Goal: Task Accomplishment & Management: Manage account settings

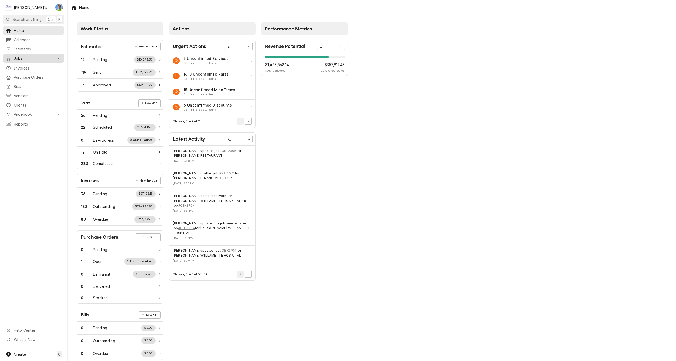
click at [27, 56] on span "Jobs" at bounding box center [34, 58] width 40 height 6
click at [31, 66] on span "Jobs" at bounding box center [38, 68] width 48 height 6
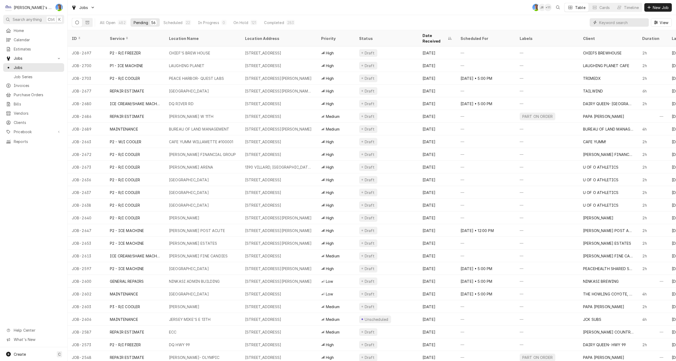
click at [612, 24] on input "Dynamic Content Wrapper" at bounding box center [622, 22] width 47 height 8
click at [108, 22] on div "All Open" at bounding box center [108, 23] width 16 height 6
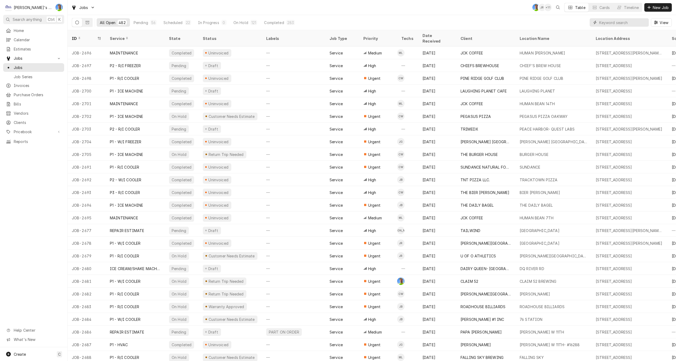
click at [615, 24] on input "Dynamic Content Wrapper" at bounding box center [622, 22] width 47 height 8
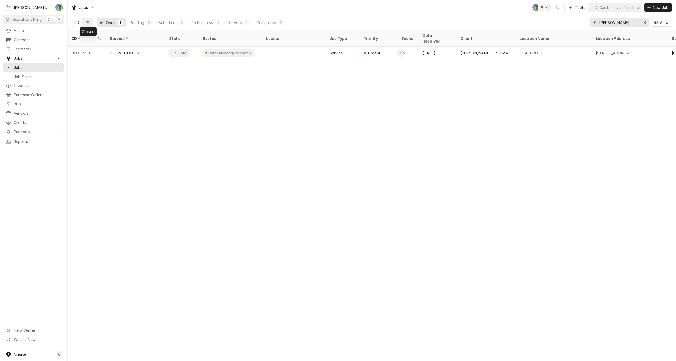
type input "newman"
click at [85, 22] on button "Dynamic Content Wrapper" at bounding box center [87, 22] width 10 height 8
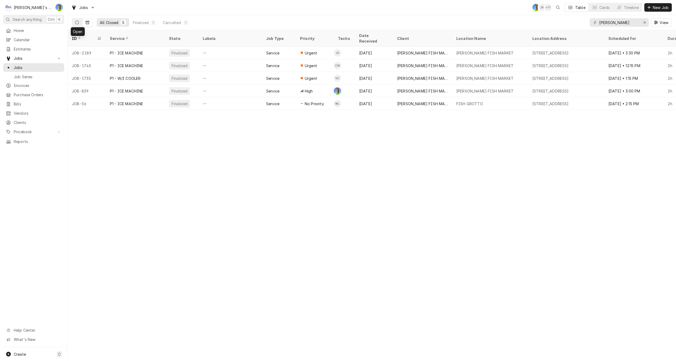
click at [76, 21] on icon "Dynamic Content Wrapper" at bounding box center [77, 23] width 4 height 4
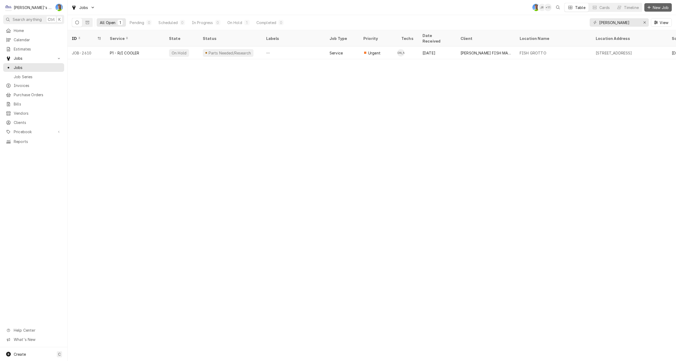
click at [655, 4] on button "New Job" at bounding box center [657, 7] width 27 height 8
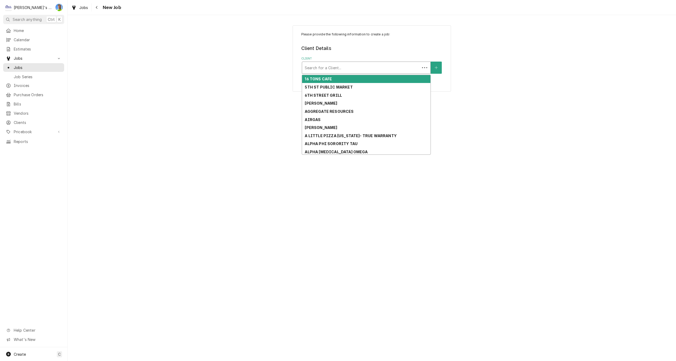
click at [359, 65] on div "Client" at bounding box center [361, 68] width 113 height 10
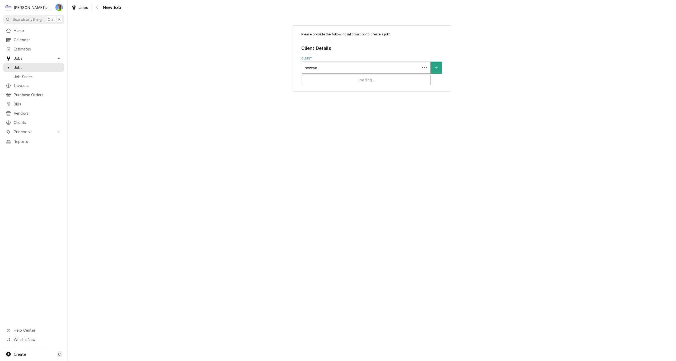
type input "newman"
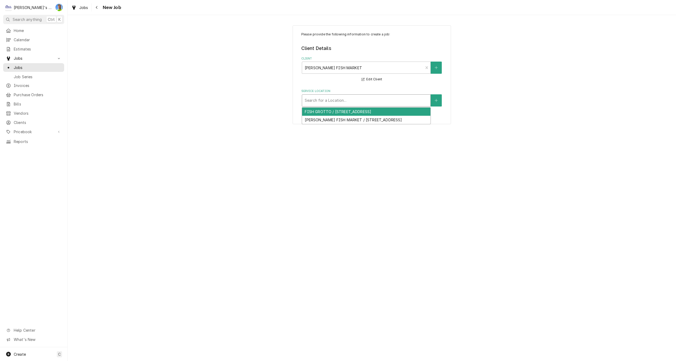
click at [346, 97] on div "Service Location" at bounding box center [366, 101] width 123 height 10
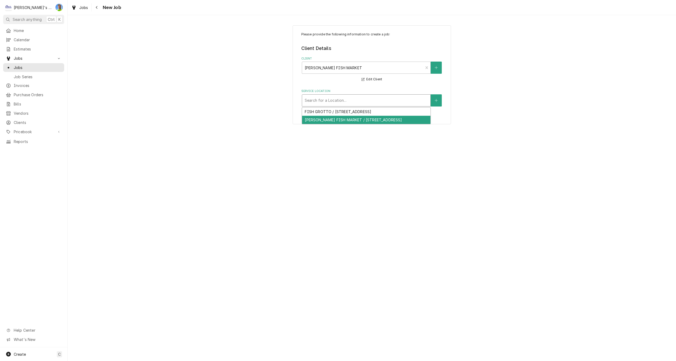
click at [351, 121] on div "NEWMAN'S FISH MARKET / 1545 WILLAMETTE ST, EUGENE, OR 97401" at bounding box center [366, 120] width 128 height 8
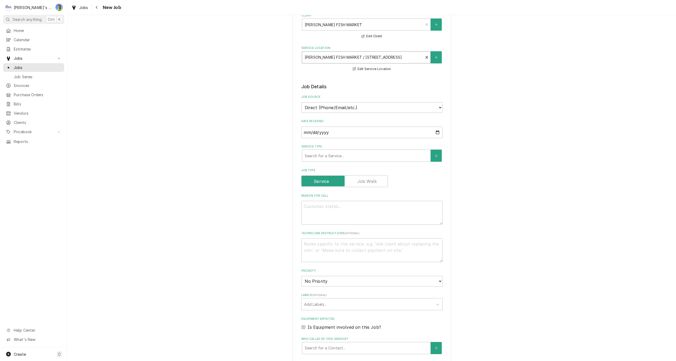
scroll to position [53, 0]
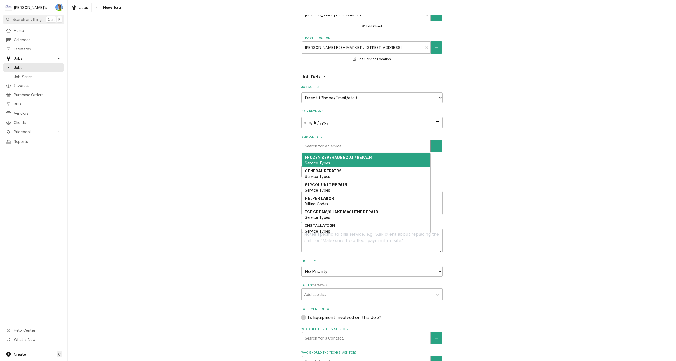
click at [345, 149] on div "Service Type" at bounding box center [366, 146] width 123 height 10
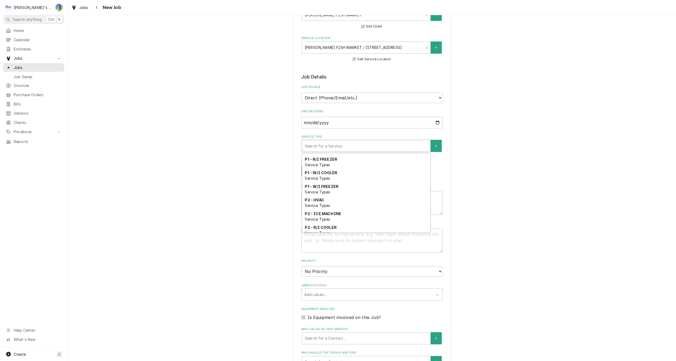
scroll to position [194, 0]
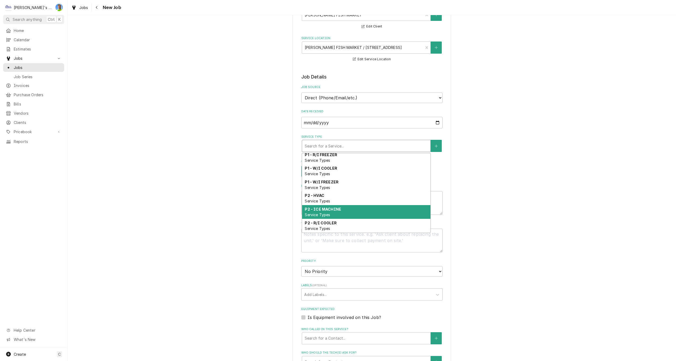
click at [337, 211] on strong "P2 - ICE MACHINE" at bounding box center [323, 209] width 36 height 4
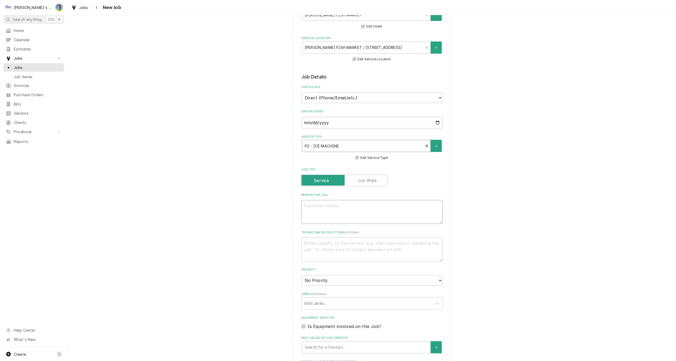
click at [338, 205] on textarea "Reason For Call" at bounding box center [371, 212] width 141 height 24
type textarea "x"
type textarea "8"
type textarea "x"
type textarea "8/"
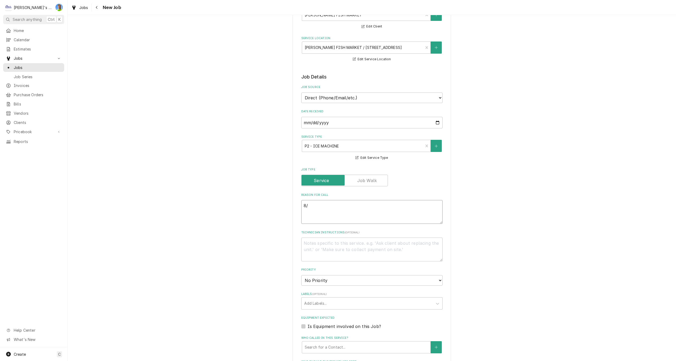
type textarea "x"
type textarea "8/1"
type textarea "x"
type textarea "8/15"
type textarea "x"
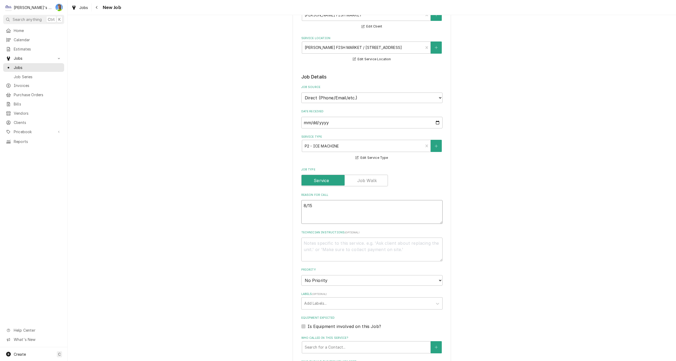
type textarea "8/15/"
type textarea "x"
type textarea "8/15/2"
type textarea "x"
type textarea "8/15/20"
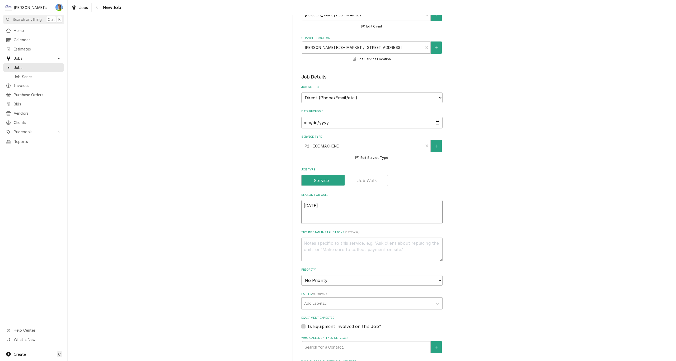
type textarea "x"
type textarea "8/15/202"
type textarea "x"
type textarea "8/15/2025"
type textarea "x"
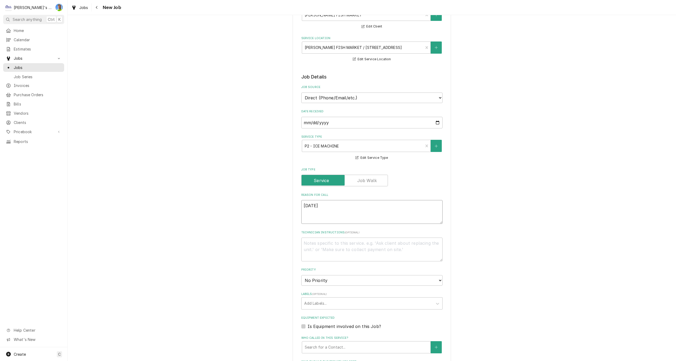
type textarea "8/15/2025"
type textarea "x"
type textarea "8/15/2025 -"
type textarea "x"
type textarea "8/15/2025 -"
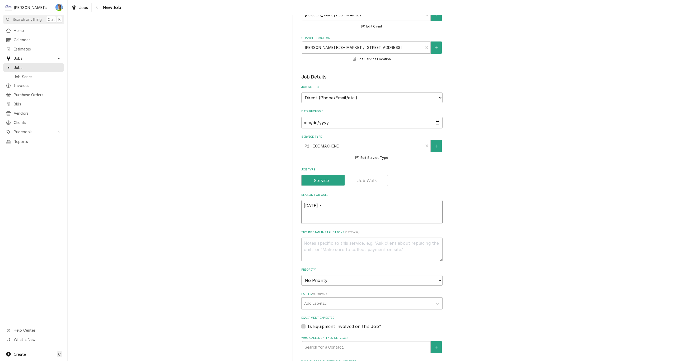
type textarea "x"
type textarea "8/15/2025 - d"
type textarea "x"
type textarea "8/15/2025 -"
type textarea "x"
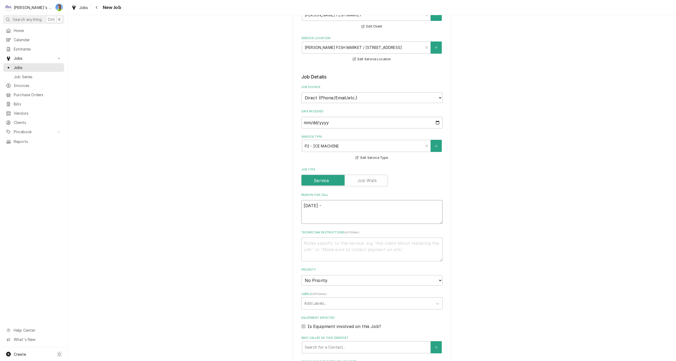
type textarea "8/15/2025 - D"
type textarea "x"
type textarea "8/15/2025 - DW"
type textarea "x"
type textarea "8/15/2025 - DWI"
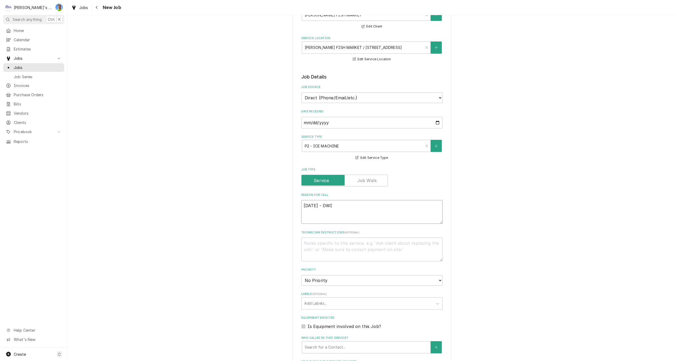
type textarea "x"
type textarea "8/15/2025 - DWIG"
type textarea "x"
type textarea "8/15/2025 - DWIGH"
type textarea "x"
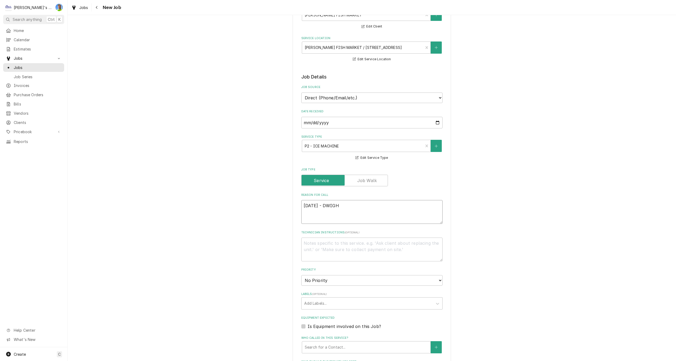
type textarea "8/15/2025 - DWIGHT"
type textarea "x"
type textarea "8/15/2025 - DWIGHT"
type textarea "x"
type textarea "8/15/2025 - DWIGHT C"
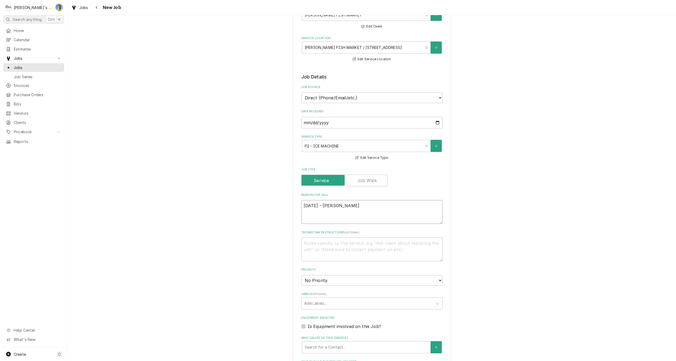
type textarea "x"
type textarea "8/15/2025 - DWIGHT CA"
type textarea "x"
type textarea "8/15/2025 - DWIGHT CAL"
type textarea "x"
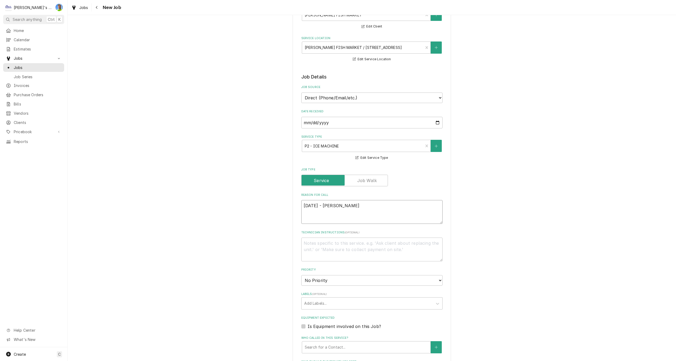
type textarea "8/15/2025 - DWIGHT CALL"
type textarea "x"
type textarea "8/15/2025 - DWIGHT CALLE"
type textarea "x"
type textarea "8/15/2025 - DWIGHT CALLED"
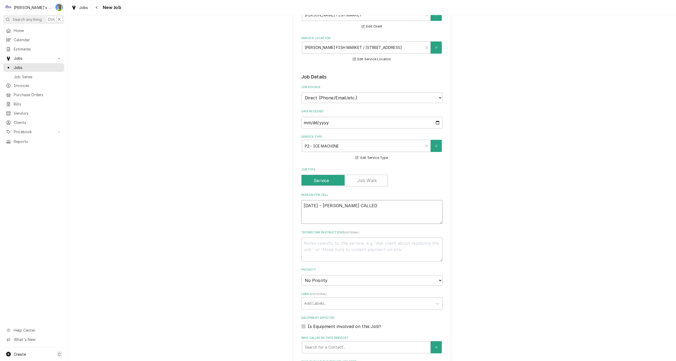
type textarea "x"
type textarea "8/15/2025 - DWIGHT CALLED"
type textarea "x"
type textarea "8/15/2025 - DWIGHT CALLED M"
type textarea "x"
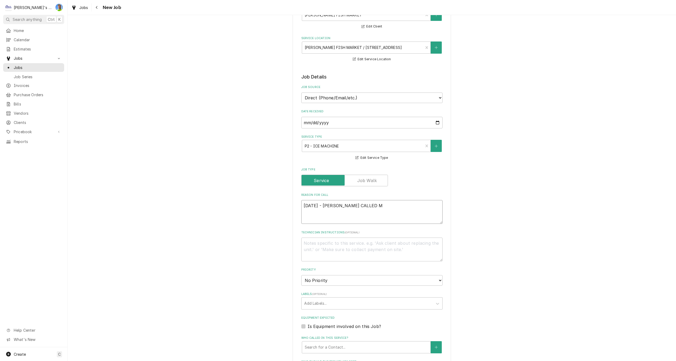
type textarea "8/15/2025 - DWIGHT CALLED ME"
type textarea "x"
type textarea "8/15/2025 - DWIGHT CALLED ME"
type textarea "x"
type textarea "8/15/2025 - DWIGHT CALLED ME E"
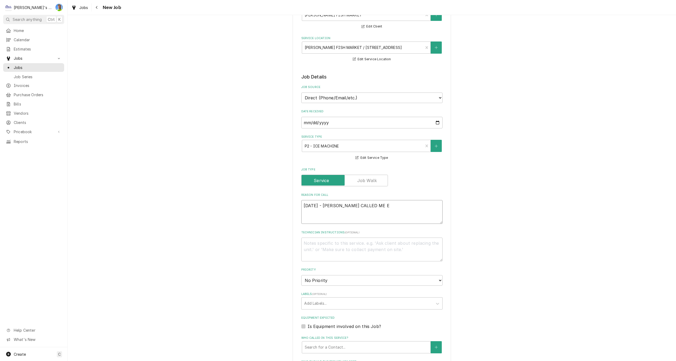
type textarea "x"
type textarea "8/15/2025 - DWIGHT CALLED ME EA"
type textarea "x"
type textarea "8/15/2025 - DWIGHT CALLED ME EAR"
type textarea "x"
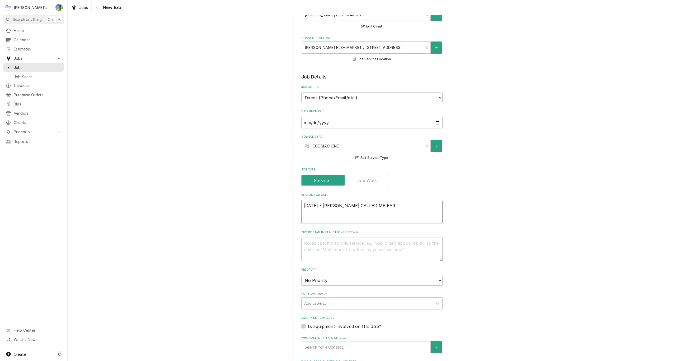
type textarea "8/15/2025 - DWIGHT CALLED ME EARL"
type textarea "x"
type textarea "8/15/2025 - DWIGHT CALLED ME EARLI"
type textarea "x"
type textarea "8/15/2025 - DWIGHT CALLED ME EARLIE"
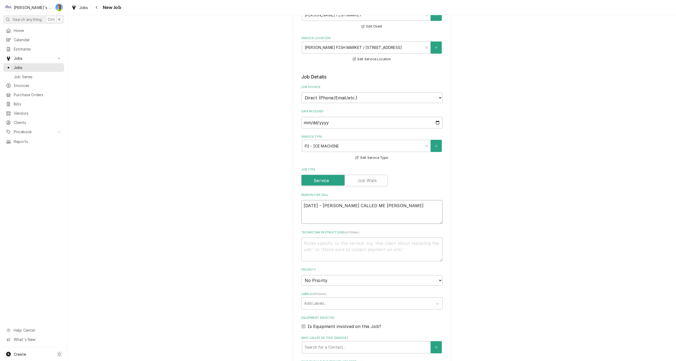
type textarea "x"
type textarea "8/15/2025 - DWIGHT CALLED ME EARLIER"
type textarea "x"
type textarea "8/15/2025 - DWIGHT CALLED ME EARLIER"
type textarea "x"
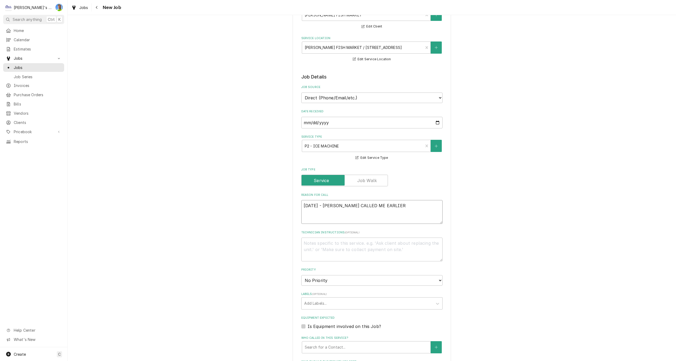
type textarea "8/15/2025 - DWIGHT CALLED ME EARLIER T"
type textarea "x"
type textarea "8/15/2025 - DWIGHT CALLED ME EARLIER TH"
type textarea "x"
type textarea "8/15/2025 - DWIGHT CALLED ME EARLIER THI"
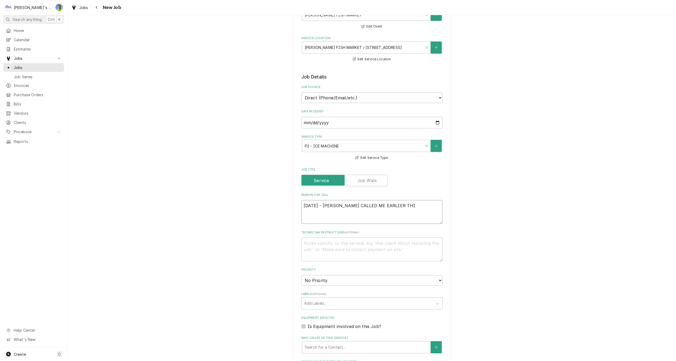
type textarea "x"
type textarea "8/15/2025 - DWIGHT CALLED ME EARLIER THIS"
type textarea "x"
type textarea "8/15/2025 - DWIGHT CALLED ME EARLIER THIS"
type textarea "x"
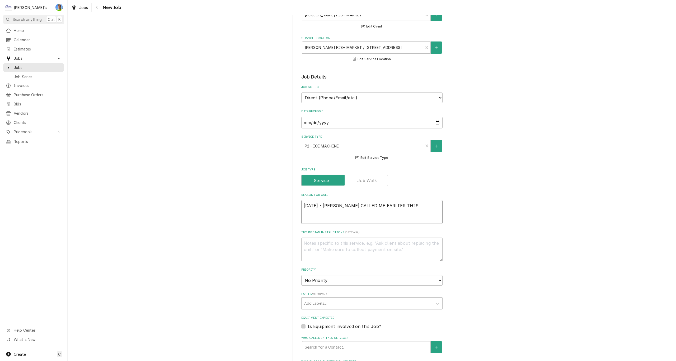
type textarea "8/15/2025 - DWIGHT CALLED ME EARLIER THIS W"
type textarea "x"
type textarea "8/15/2025 - DWIGHT CALLED ME EARLIER THIS WE"
type textarea "x"
type textarea "8/15/2025 - DWIGHT CALLED ME EARLIER THIS WEE"
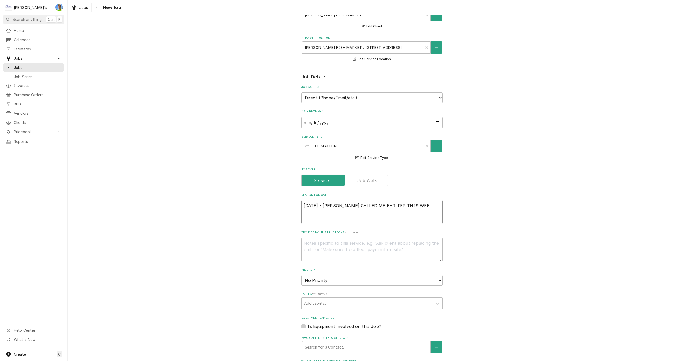
type textarea "x"
type textarea "8/15/2025 - DWIGHT CALLED ME EARLIER THIS WEEK"
type textarea "x"
type textarea "8/15/2025 - DWIGHT CALLED ME EARLIER THIS WEEK,"
type textarea "x"
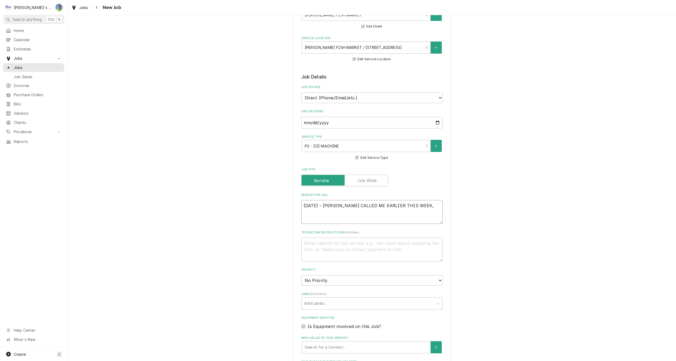
type textarea "8/15/2025 - DWIGHT CALLED ME EARLIER THIS WEEK,"
type textarea "x"
type textarea "8/15/2025 - DWIGHT CALLED ME EARLIER THIS WEEK, H"
type textarea "x"
type textarea "8/15/2025 - DWIGHT CALLED ME EARLIER THIS WEEK, HE"
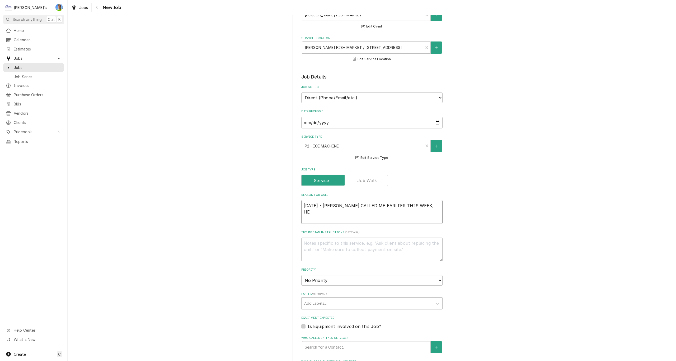
type textarea "x"
type textarea "8/15/2025 - DWIGHT CALLED ME EARLIER THIS WEEK, HE"
type textarea "x"
type textarea "8/15/2025 - DWIGHT CALLED ME EARLIER THIS WEEK, HE H"
type textarea "x"
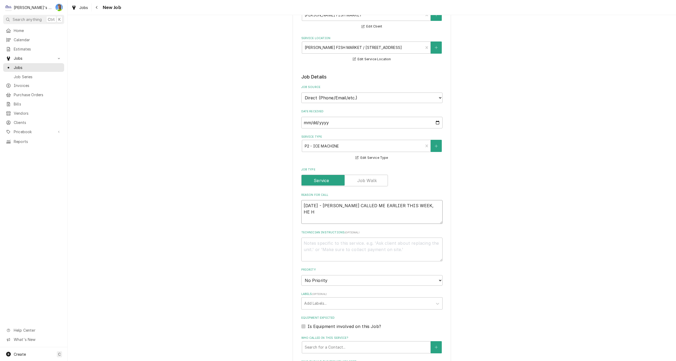
type textarea "8/15/2025 - DWIGHT CALLED ME EARLIER THIS WEEK, HE HA"
type textarea "x"
type textarea "8/15/2025 - DWIGHT CALLED ME EARLIER THIS WEEK, HE HAS"
type textarea "x"
type textarea "8/15/2025 - DWIGHT CALLED ME EARLIER THIS WEEK, HE HAS"
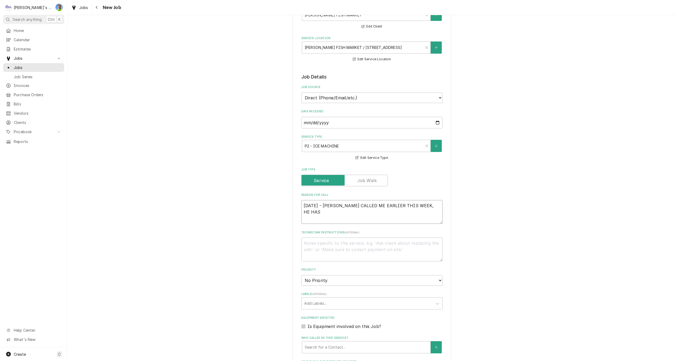
type textarea "x"
type textarea "8/15/2025 - DWIGHT CALLED ME EARLIER THIS WEEK, HE HAS S"
type textarea "x"
type textarea "8/15/2025 - DWIGHT CALLED ME EARLIER THIS WEEK, HE HAS SO"
type textarea "x"
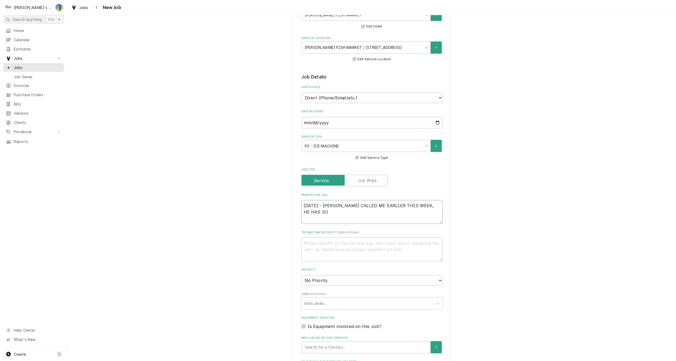
type textarea "8/15/2025 - DWIGHT CALLED ME EARLIER THIS WEEK, HE HAS SOM"
type textarea "x"
type textarea "8/15/2025 - DWIGHT CALLED ME EARLIER THIS WEEK, HE HAS SOME"
type textarea "x"
type textarea "8/15/2025 - DWIGHT CALLED ME EARLIER THIS WEEK, HE HAS SOME"
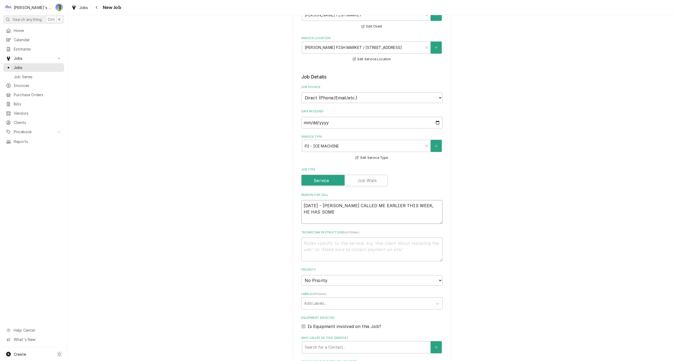
type textarea "x"
type textarea "8/15/2025 - DWIGHT CALLED ME EARLIER THIS WEEK, HE HAS SOME C"
type textarea "x"
type textarea "8/15/2025 - DWIGHT CALLED ME EARLIER THIS WEEK, HE HAS SOME CO"
type textarea "x"
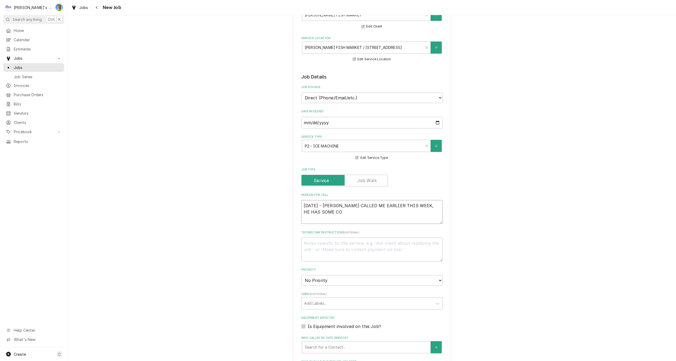
type textarea "8/15/2025 - DWIGHT CALLED ME EARLIER THIS WEEK, HE HAS SOME CON"
type textarea "x"
type textarea "8/15/2025 - DWIGHT CALLED ME EARLIER THIS WEEK, HE HAS SOME CONC"
type textarea "x"
type textarea "8/15/2025 - DWIGHT CALLED ME EARLIER THIS WEEK, HE HAS SOME CONCE"
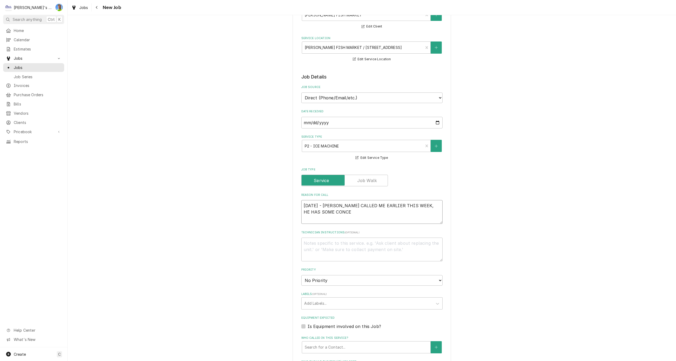
type textarea "x"
type textarea "8/15/2025 - DWIGHT CALLED ME EARLIER THIS WEEK, HE HAS SOME CONCER"
type textarea "x"
type textarea "8/15/2025 - DWIGHT CALLED ME EARLIER THIS WEEK, HE HAS SOME CONCERN"
type textarea "x"
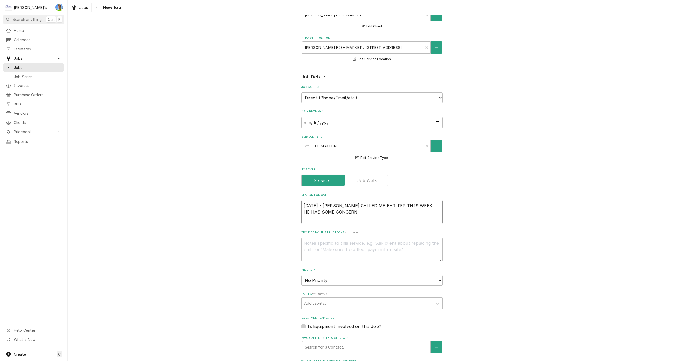
type textarea "8/15/2025 - DWIGHT CALLED ME EARLIER THIS WEEK, HE HAS SOME CONCERNS"
type textarea "x"
type textarea "8/15/2025 - DWIGHT CALLED ME EARLIER THIS WEEK, HE HAS SOME CONCERNS"
type textarea "x"
type textarea "8/15/2025 - DWIGHT CALLED ME EARLIER THIS WEEK, HE HAS SOME CONCERNS O"
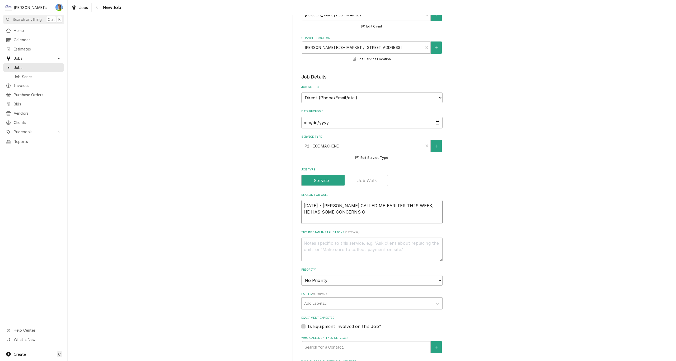
type textarea "x"
type textarea "8/15/2025 - DWIGHT CALLED ME EARLIER THIS WEEK, HE HAS SOME CONCERNS ON"
type textarea "x"
type textarea "8/15/2025 - DWIGHT CALLED ME EARLIER THIS WEEK, HE HAS SOME CONCERNS ON"
type textarea "x"
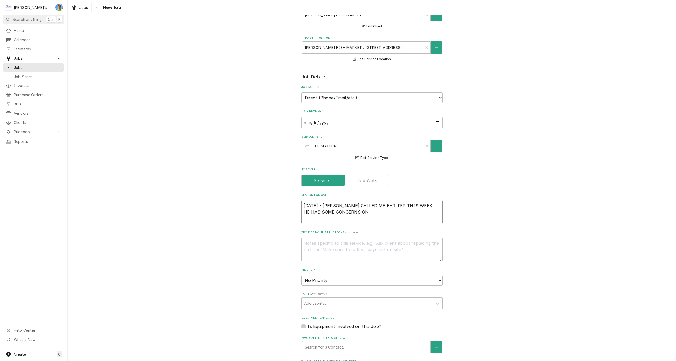
type textarea "8/15/2025 - DWIGHT CALLED ME EARLIER THIS WEEK, HE HAS SOME CONCERNS ON H"
type textarea "x"
type textarea "8/15/2025 - DWIGHT CALLED ME EARLIER THIS WEEK, HE HAS SOME CONCERNS ON HI"
type textarea "x"
type textarea "8/15/2025 - DWIGHT CALLED ME EARLIER THIS WEEK, HE HAS SOME CONCERNS ON HIS"
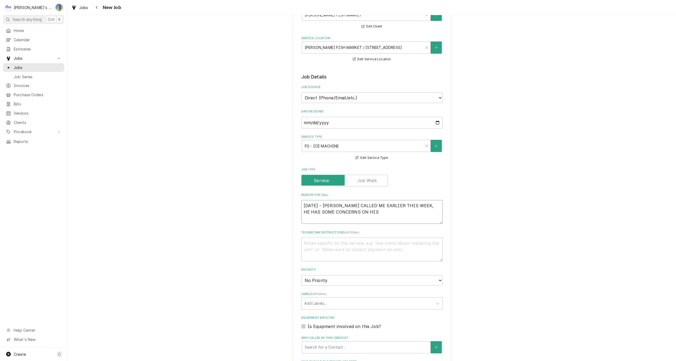
type textarea "x"
type textarea "8/15/2025 - DWIGHT CALLED ME EARLIER THIS WEEK, HE HAS SOME CONCERNS ON HIS"
type textarea "x"
type textarea "8/15/2025 - DWIGHT CALLED ME EARLIER THIS WEEK, HE HAS SOME CONCERNS ON HIS I"
type textarea "x"
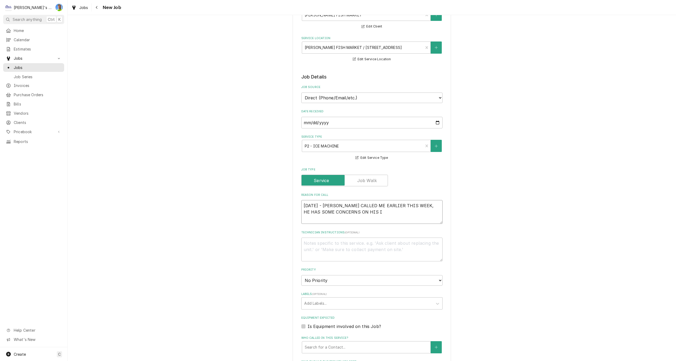
type textarea "8/15/2025 - DWIGHT CALLED ME EARLIER THIS WEEK, HE HAS SOME CONCERNS ON HIS IC"
type textarea "x"
type textarea "8/15/2025 - DWIGHT CALLED ME EARLIER THIS WEEK, HE HAS SOME CONCERNS ON HIS ICE"
type textarea "x"
type textarea "8/15/2025 - DWIGHT CALLED ME EARLIER THIS WEEK, HE HAS SOME CONCERNS ON HIS ICE"
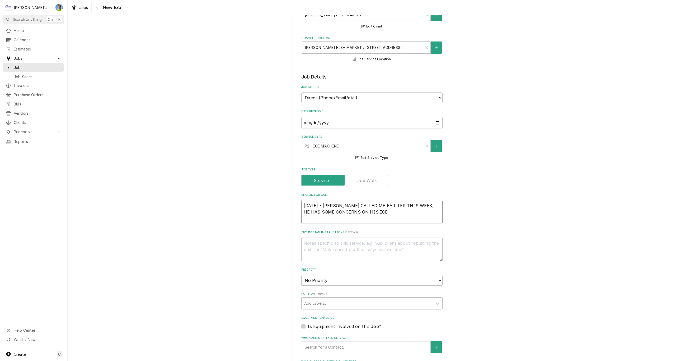
type textarea "x"
type textarea "8/15/2025 - DWIGHT CALLED ME EARLIER THIS WEEK, HE HAS SOME CONCERNS ON HIS ICE…"
type textarea "x"
type textarea "8/15/2025 - DWIGHT CALLED ME EARLIER THIS WEEK, HE HAS SOME CONCERNS ON HIS ICE…"
type textarea "x"
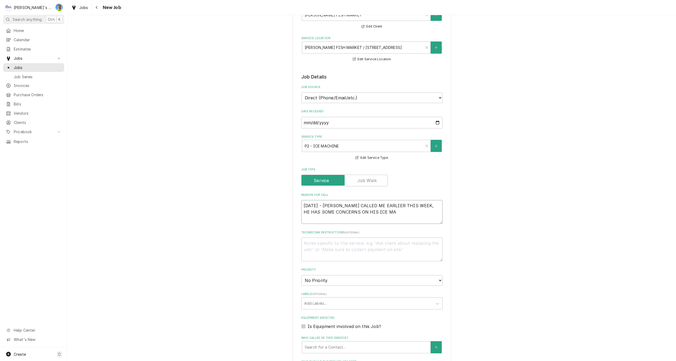
type textarea "8/15/2025 - DWIGHT CALLED ME EARLIER THIS WEEK, HE HAS SOME CONCERNS ON HIS ICE…"
type textarea "x"
type textarea "8/15/2025 - DWIGHT CALLED ME EARLIER THIS WEEK, HE HAS SOME CONCERNS ON HIS ICE…"
type textarea "x"
type textarea "8/15/2025 - DWIGHT CALLED ME EARLIER THIS WEEK, HE HAS SOME CONCERNS ON HIS ICE…"
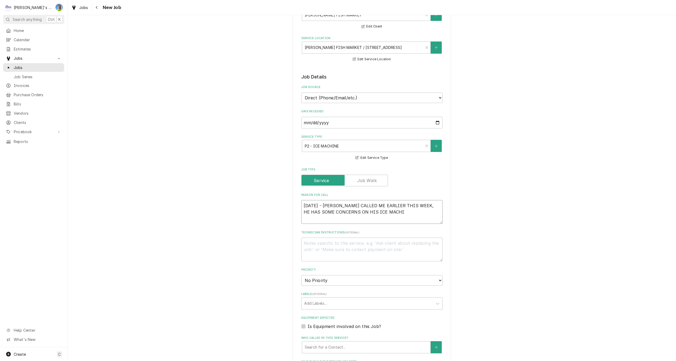
type textarea "x"
type textarea "8/15/2025 - DWIGHT CALLED ME EARLIER THIS WEEK, HE HAS SOME CONCERNS ON HIS ICE…"
type textarea "x"
type textarea "8/15/2025 - DWIGHT CALLED ME EARLIER THIS WEEK, HE HAS SOME CONCERNS ON HIS ICE…"
type textarea "x"
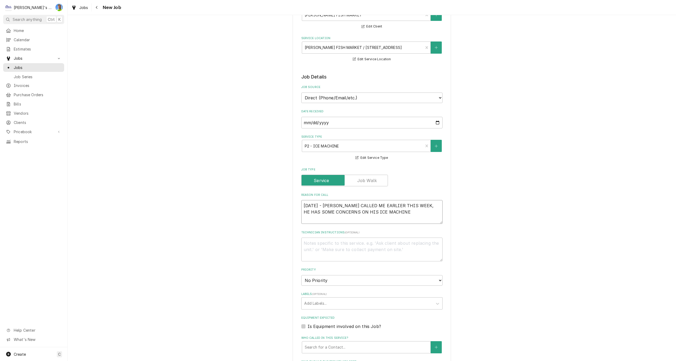
type textarea "8/15/2025 - DWIGHT CALLED ME EARLIER THIS WEEK, HE HAS SOME CONCERNS ON HIS ICE…"
type textarea "x"
type textarea "8/15/2025 - DWIGHT CALLED ME EARLIER THIS WEEK, HE HAS SOME CONCERNS ON HIS ICE…"
type textarea "x"
type textarea "8/15/2025 - DWIGHT CALLED ME EARLIER THIS WEEK, HE HAS SOME CONCERNS ON HIS ICE…"
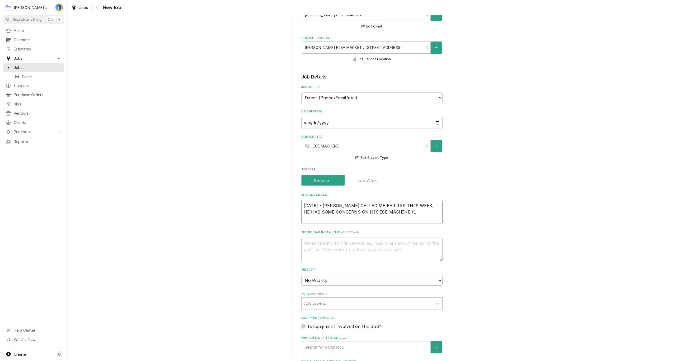
type textarea "x"
type textarea "8/15/2025 - DWIGHT CALLED ME EARLIER THIS WEEK, HE HAS SOME CONCERNS ON HIS ICE…"
type textarea "x"
type textarea "8/15/2025 - DWIGHT CALLED ME EARLIER THIS WEEK, HE HAS SOME CONCERNS ON HIS ICE…"
type textarea "x"
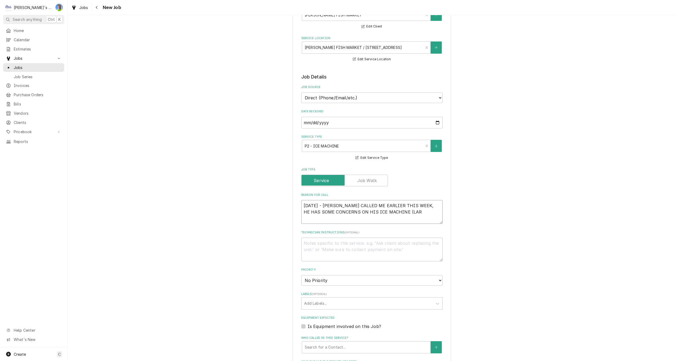
type textarea "8/15/2025 - DWIGHT CALLED ME EARLIER THIS WEEK, HE HAS SOME CONCERNS ON HIS ICE…"
type textarea "x"
type textarea "8/15/2025 - DWIGHT CALLED ME EARLIER THIS WEEK, HE HAS SOME CONCERNS ON HIS ICE…"
type textarea "x"
type textarea "8/15/2025 - DWIGHT CALLED ME EARLIER THIS WEEK, HE HAS SOME CONCERNS ON HIS ICE…"
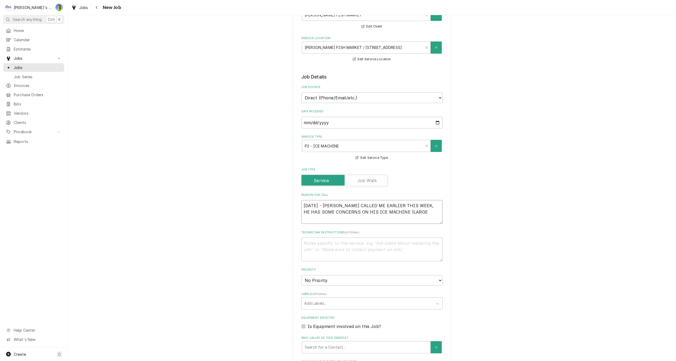
type textarea "x"
type textarea "8/15/2025 - DWIGHT CALLED ME EARLIER THIS WEEK, HE HAS SOME CONCERNS ON HIS ICE…"
click at [342, 219] on textarea "8/15/2025 - DWIGHT CALLED ME EARLIER THIS WEEK, HE HAS SOME CONCERNS ON HIS ICE…" at bounding box center [371, 212] width 141 height 24
click at [382, 255] on textarea "Technician Instructions ( optional )" at bounding box center [371, 256] width 141 height 24
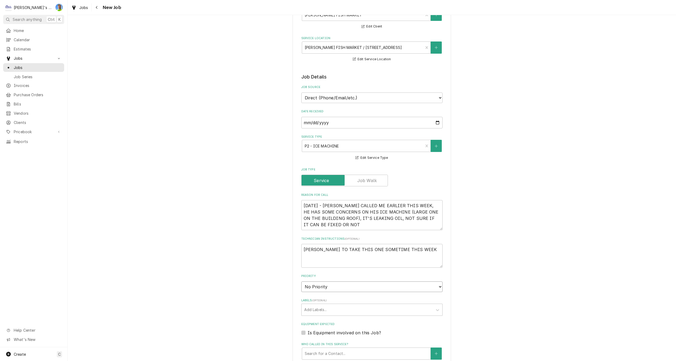
click at [383, 286] on select "No Priority Urgent High Medium Low" at bounding box center [371, 286] width 141 height 11
click at [301, 281] on select "No Priority Urgent High Medium Low" at bounding box center [371, 286] width 141 height 11
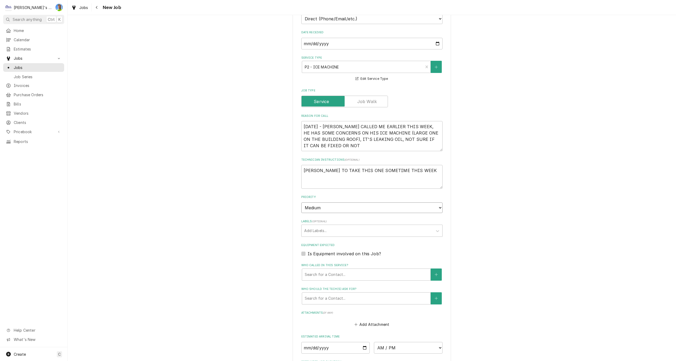
scroll to position [132, 0]
click at [308, 253] on label "Is Equipment involved on this Job?" at bounding box center [344, 253] width 73 height 6
click at [308, 253] on input "Equipment Expected" at bounding box center [378, 256] width 141 height 12
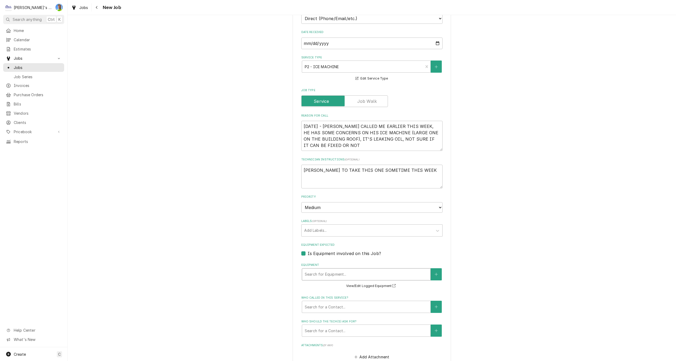
click at [325, 275] on div "Equipment" at bounding box center [366, 274] width 123 height 10
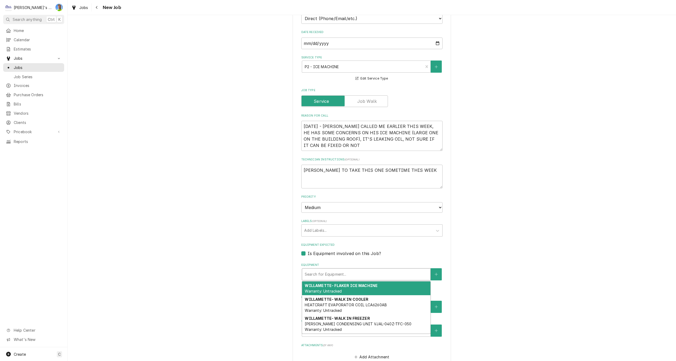
click at [380, 289] on div "WILLAMETTE- FLAKER ICE MACHINE Warranty: Untracked" at bounding box center [366, 288] width 128 height 14
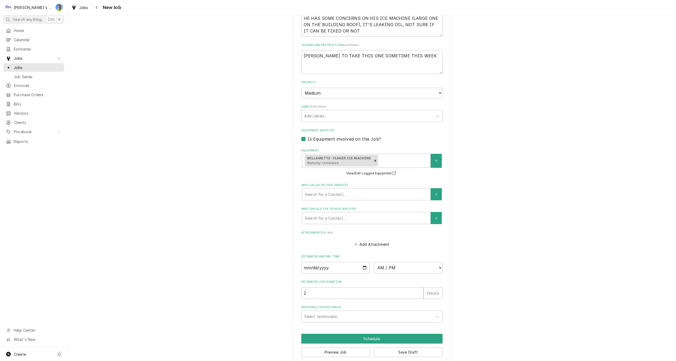
scroll to position [254, 0]
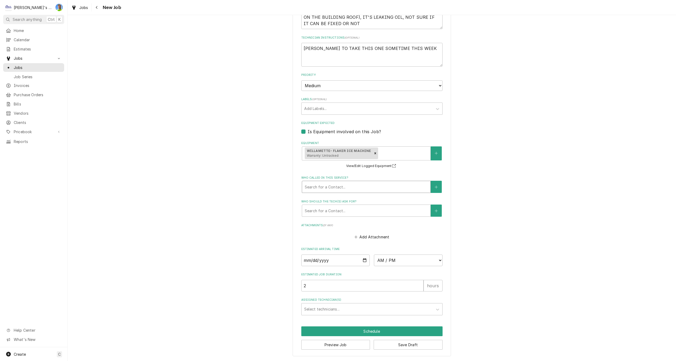
click at [319, 190] on div "Who called in this service?" at bounding box center [366, 187] width 123 height 10
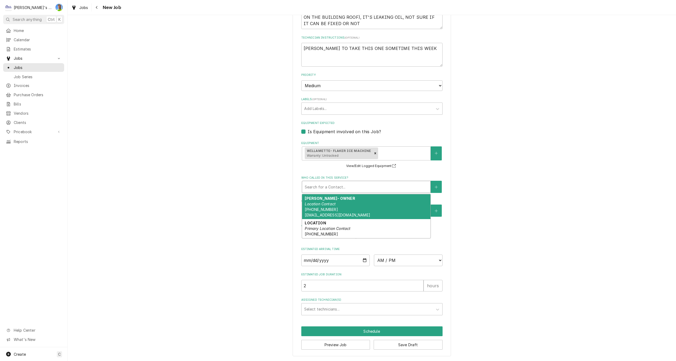
click at [323, 206] on div "DWIGHT COLLINS- OWNER Location Contact (541) 953-2580 Newmans@newmansfish.com" at bounding box center [366, 206] width 128 height 25
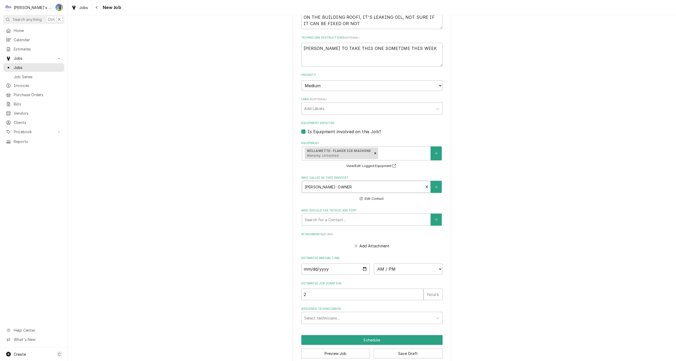
scroll to position [263, 0]
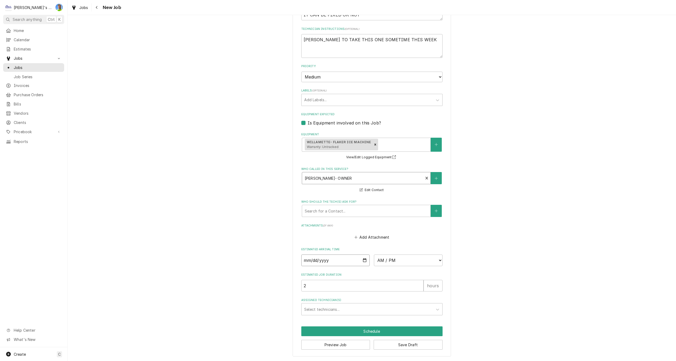
click at [363, 259] on input "Date" at bounding box center [335, 260] width 69 height 12
click at [422, 260] on select "AM / PM 6:00 AM 6:15 AM 6:30 AM 6:45 AM 7:00 AM 7:15 AM 7:30 AM 7:45 AM 8:00 AM…" at bounding box center [408, 260] width 69 height 12
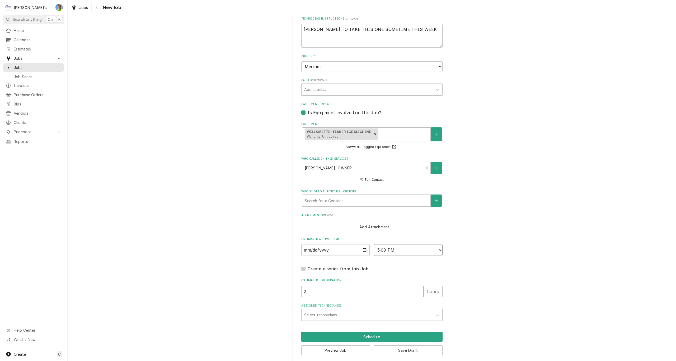
scroll to position [278, 0]
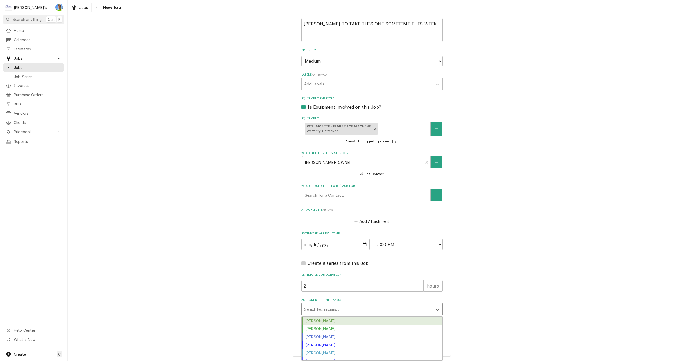
click at [344, 311] on div "Assigned Technician(s)" at bounding box center [367, 309] width 126 height 10
click at [333, 331] on div "Greg Austin" at bounding box center [372, 329] width 141 height 8
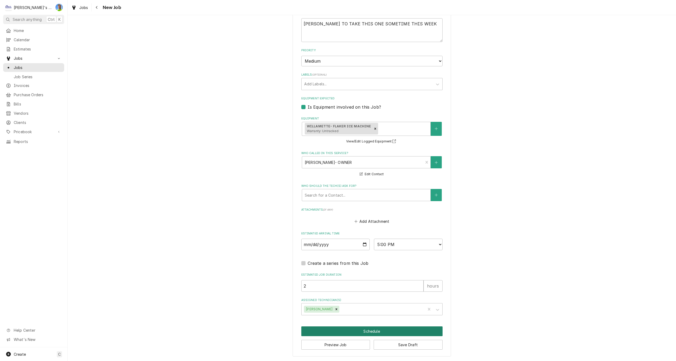
click at [354, 330] on button "Schedule" at bounding box center [371, 331] width 141 height 10
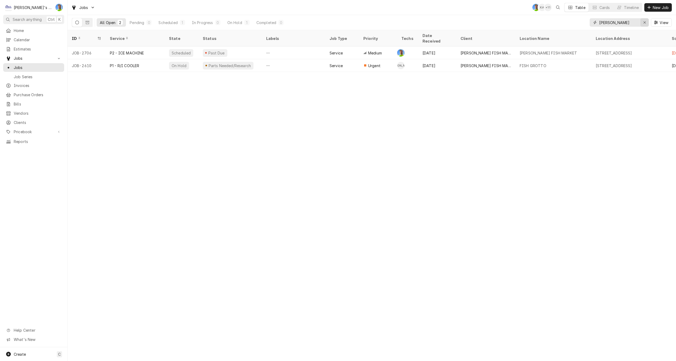
click at [645, 23] on icon "Erase input" at bounding box center [644, 23] width 3 height 4
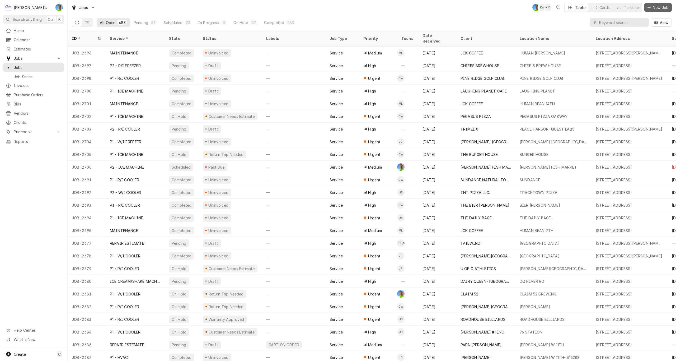
click at [657, 6] on span "New Job" at bounding box center [661, 8] width 18 height 6
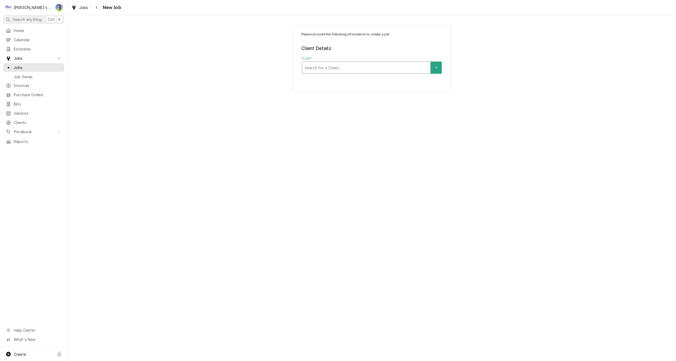
click at [363, 69] on div "Client" at bounding box center [366, 68] width 123 height 10
type input "g"
click at [437, 68] on icon "Create New Client" at bounding box center [436, 68] width 3 height 4
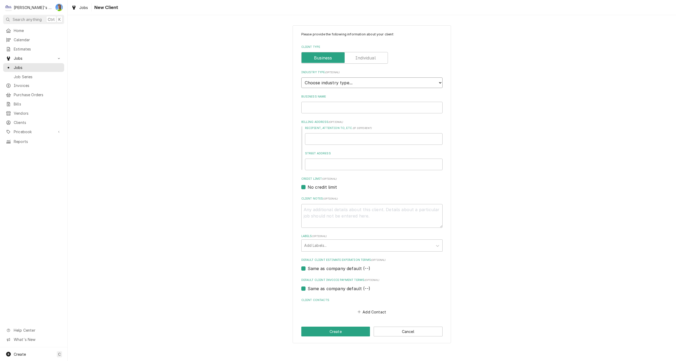
click at [355, 82] on select "Choose industry type... Residential Commercial Industrial Government" at bounding box center [371, 82] width 141 height 11
select select "2"
click at [301, 77] on select "Choose industry type... Residential Commercial Industrial Government" at bounding box center [371, 82] width 141 height 11
click at [331, 108] on input "Business Name" at bounding box center [371, 108] width 141 height 12
type textarea "x"
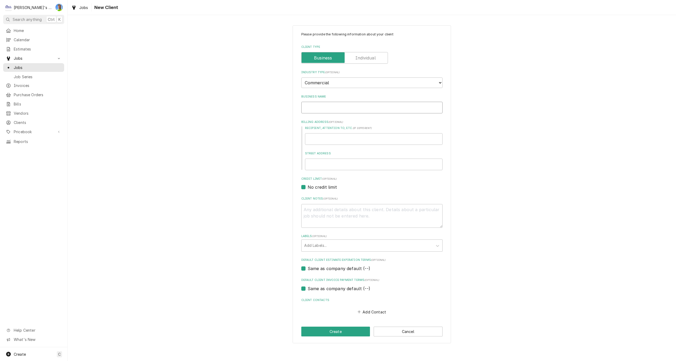
type input "G"
type textarea "x"
type input "GB"
type textarea "x"
type input "GBC"
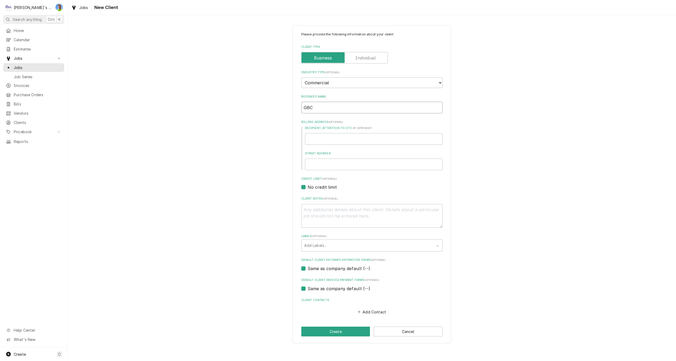
type textarea "x"
type input "GBC"
type textarea "x"
type input "GBC C"
type textarea "x"
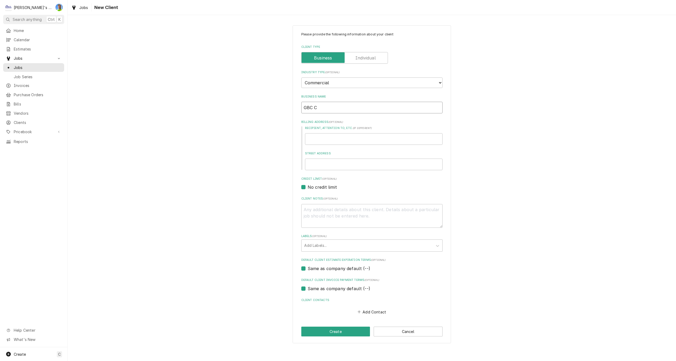
type input "GBC CO"
type textarea "x"
type input "GBC CON"
type textarea "x"
type input "GBC CONS"
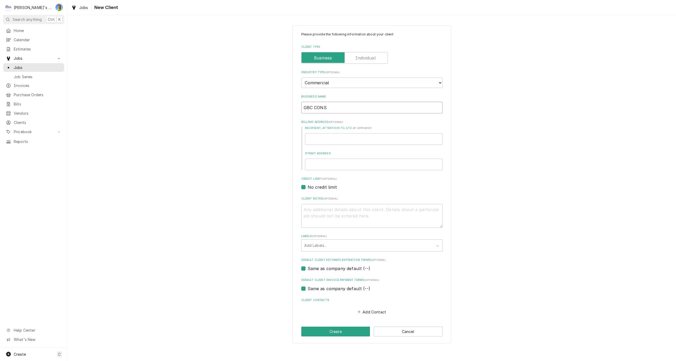
type textarea "x"
type input "GBC CONST"
type textarea "x"
type input "GBC CONSTR"
type textarea "x"
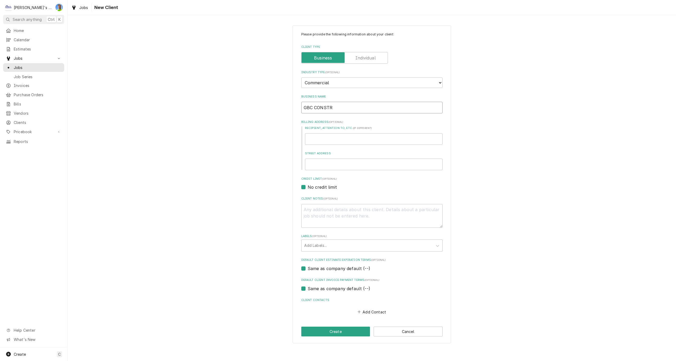
type input "GBC CONSTRU"
type textarea "x"
type input "GBC CONSTRUC"
type textarea "x"
type input "GBC CONSTRUCT"
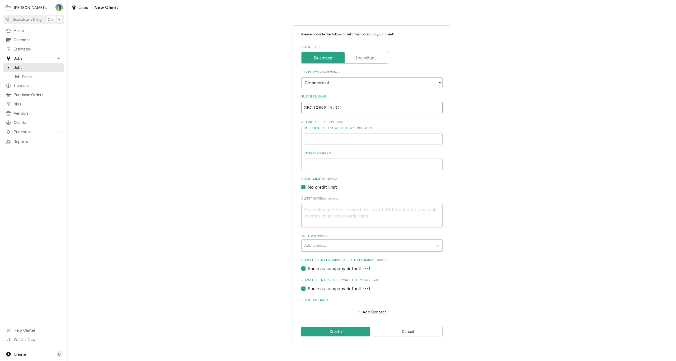
type textarea "x"
type input "GBC CONSTRUCTI"
type textarea "x"
type input "GBC CONSTRUCTIO"
type textarea "x"
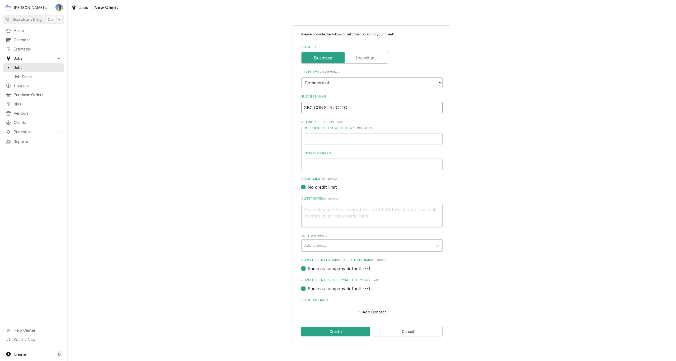
type input "GBC CONSTRUCTION"
type textarea "x"
type input "GBC CONSTRUCTION"
type textarea "x"
type input "2"
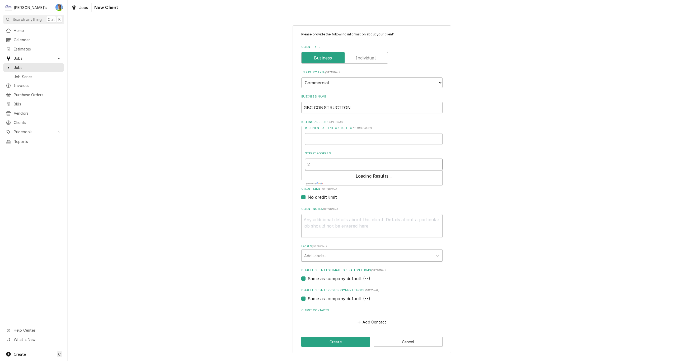
type textarea "x"
type input "20"
type textarea "x"
type input "200"
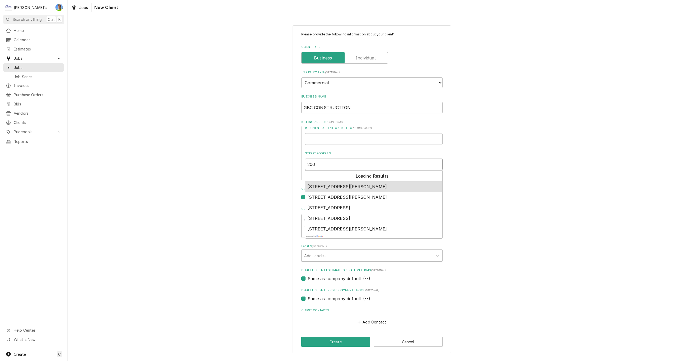
type textarea "x"
type input "2001"
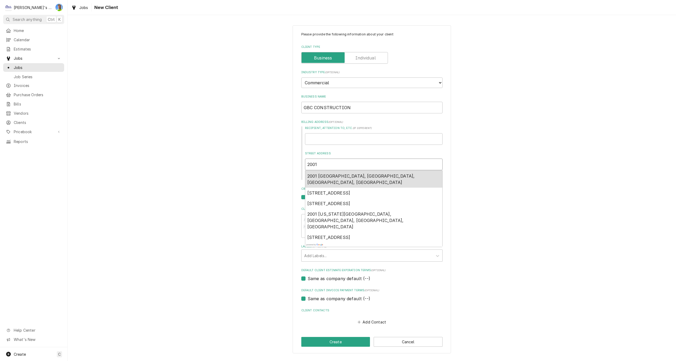
type textarea "x"
type input "2001"
type textarea "x"
type input "2001 F"
type textarea "x"
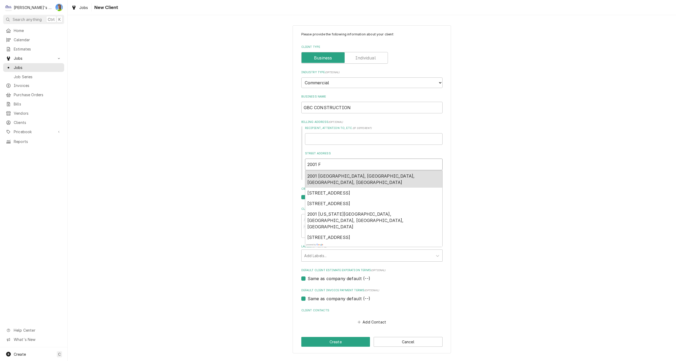
type input "2001 FR"
type textarea "x"
type input "2001 FRA"
type textarea "x"
type input "2001 FRAN"
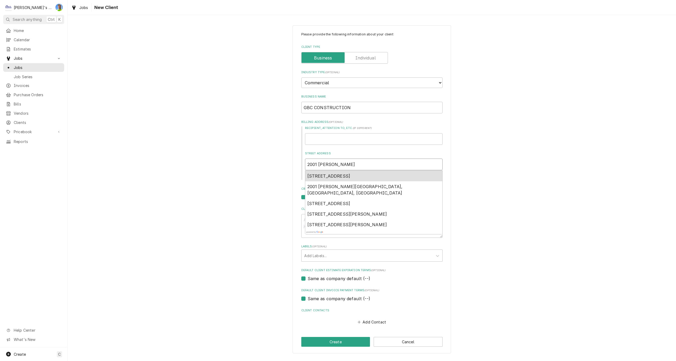
type textarea "x"
type input "2001 FRANK"
type textarea "x"
type input "2001 FRANKL"
type textarea "x"
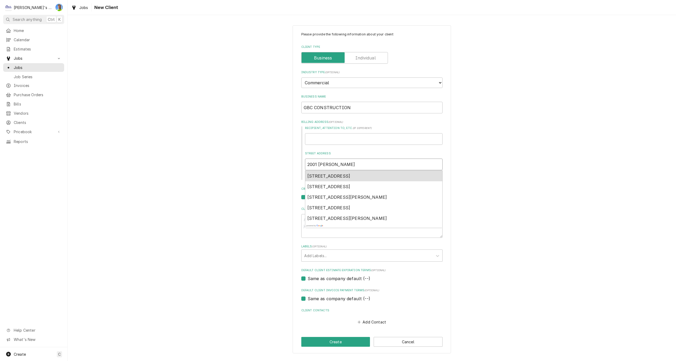
type input "2001 FRANKLI"
type textarea "x"
type input "2001 FRANKLIN"
type textarea "x"
type input "2001 Franklin Blvd"
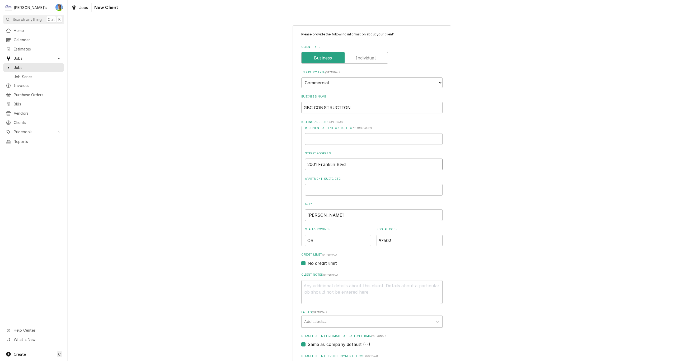
type textarea "x"
type input "2001 Franklin Blvd"
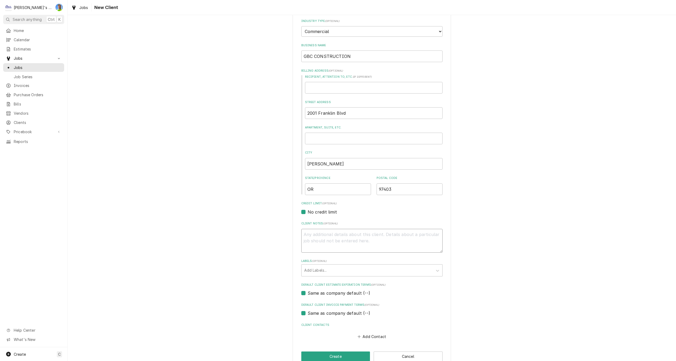
scroll to position [63, 0]
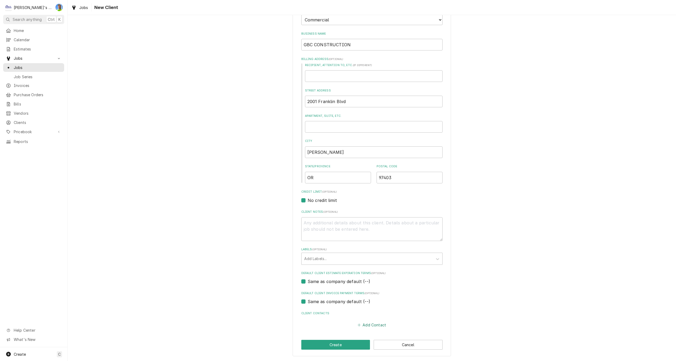
click at [372, 325] on button "Add Contact" at bounding box center [372, 324] width 30 height 7
type textarea "x"
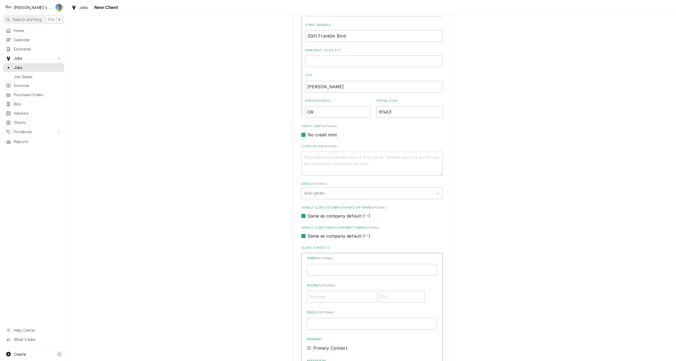
scroll to position [142, 0]
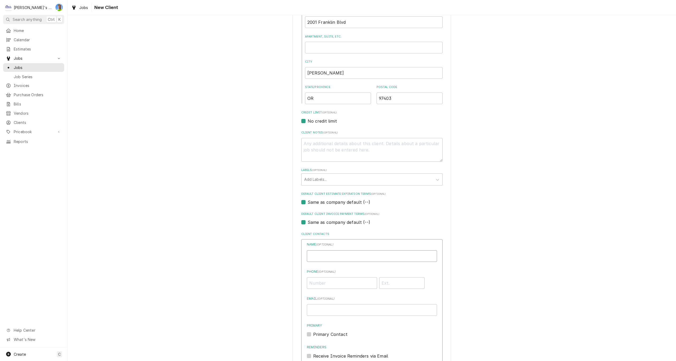
click at [339, 259] on input "Business Name" at bounding box center [372, 256] width 130 height 12
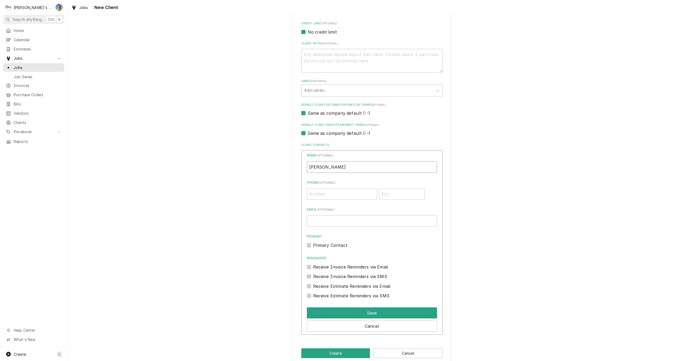
scroll to position [240, 0]
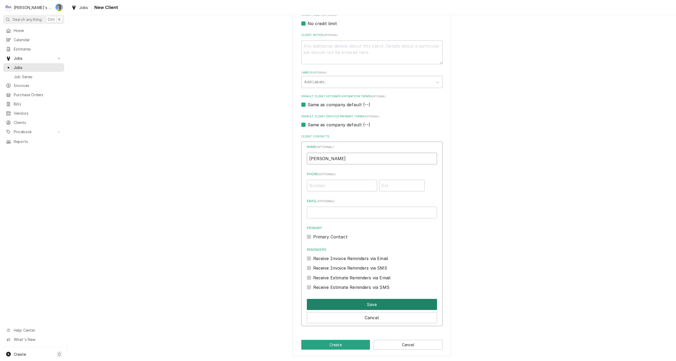
type input "TIM HOUSLEY"
click at [354, 303] on button "Save" at bounding box center [372, 304] width 130 height 11
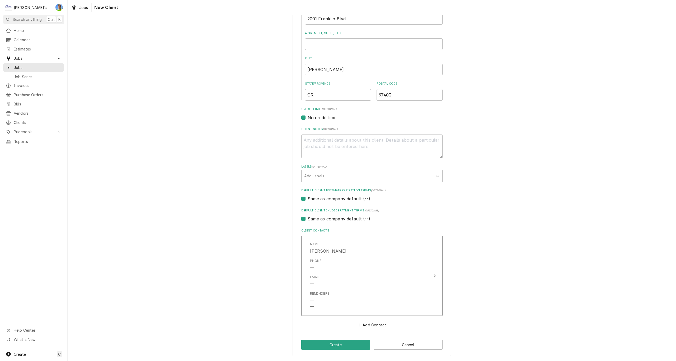
scroll to position [146, 0]
click at [369, 323] on button "Add Contact" at bounding box center [372, 324] width 30 height 7
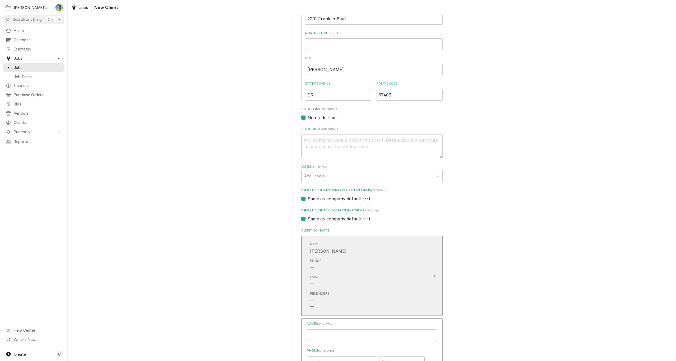
type textarea "x"
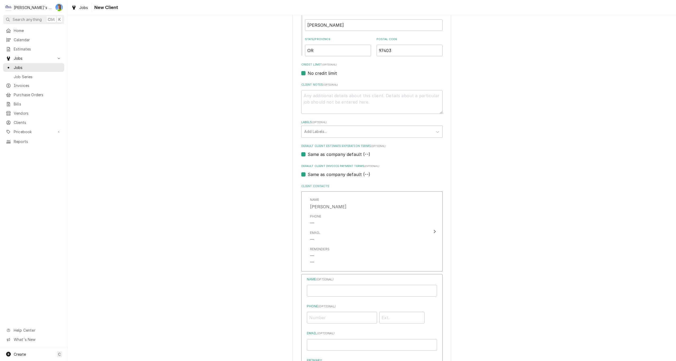
scroll to position [198, 0]
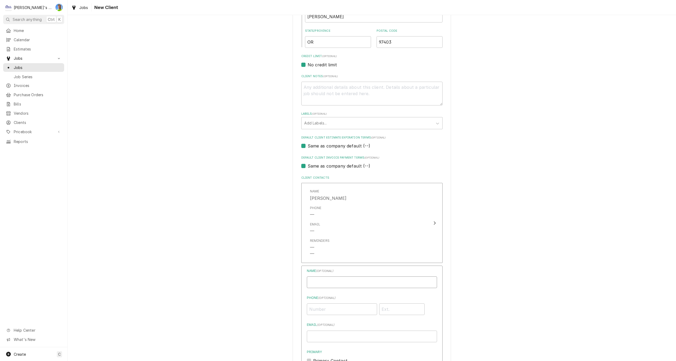
click at [347, 280] on input "Business Name" at bounding box center [372, 282] width 130 height 12
type input "FRANK GOIN"
type input "(541) 954-4021"
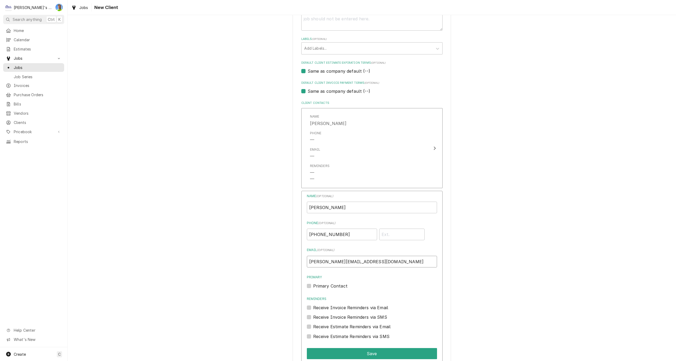
scroll to position [278, 0]
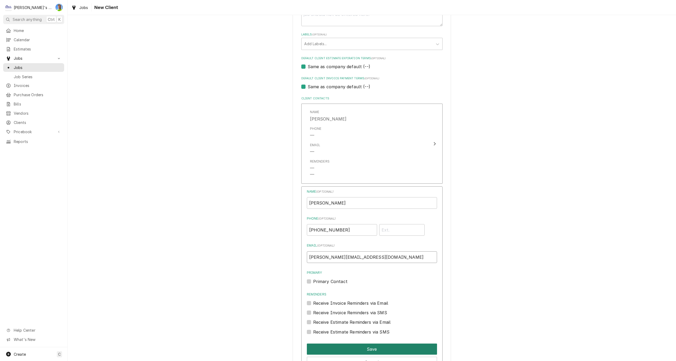
type input "FRANK@GBCCONSTRUCT.COM"
click at [376, 349] on button "Save" at bounding box center [372, 348] width 130 height 11
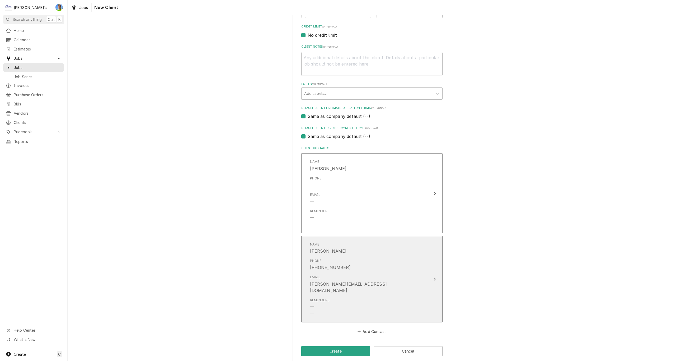
type textarea "x"
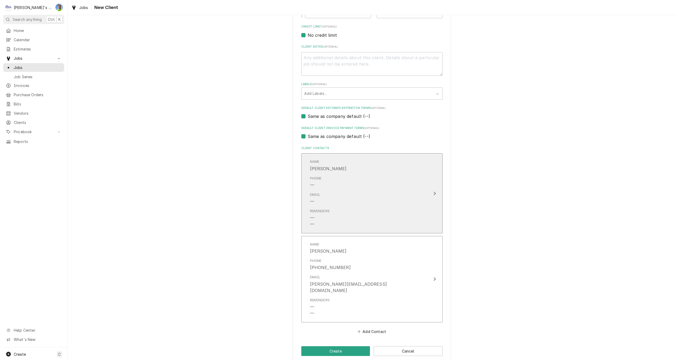
click at [410, 221] on div "Reminders — —" at bounding box center [366, 218] width 113 height 23
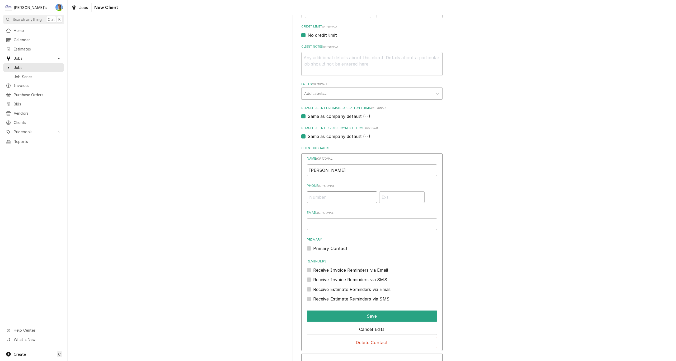
click at [344, 197] on input "Phone ( optional )" at bounding box center [342, 197] width 70 height 12
click at [340, 223] on input "Email ( optional )" at bounding box center [372, 224] width 130 height 12
type input "TIM@GBCCONSTRUCT.COM"
click at [377, 317] on button "Save" at bounding box center [372, 315] width 130 height 11
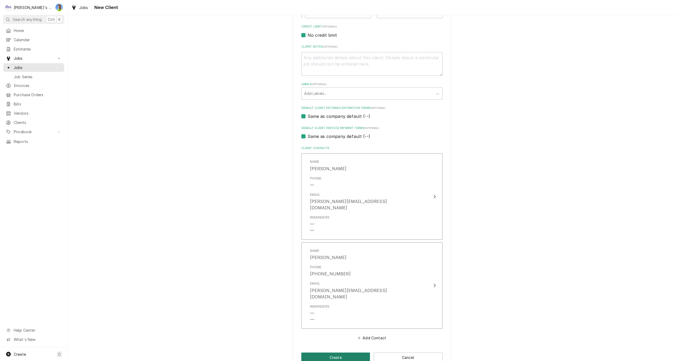
click at [348, 352] on button "Create" at bounding box center [335, 357] width 69 height 10
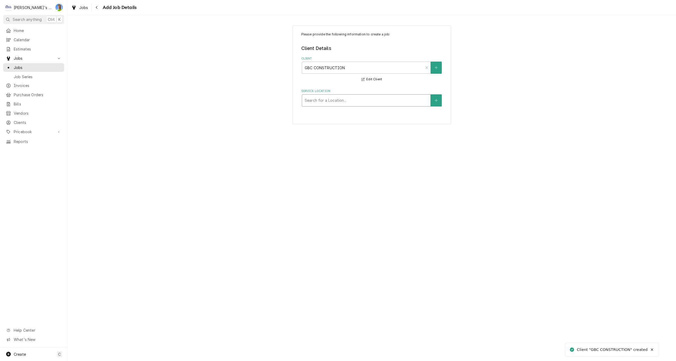
click at [323, 97] on div "Service Location" at bounding box center [366, 101] width 123 height 10
click at [435, 101] on icon "Create New Location" at bounding box center [436, 101] width 3 height 4
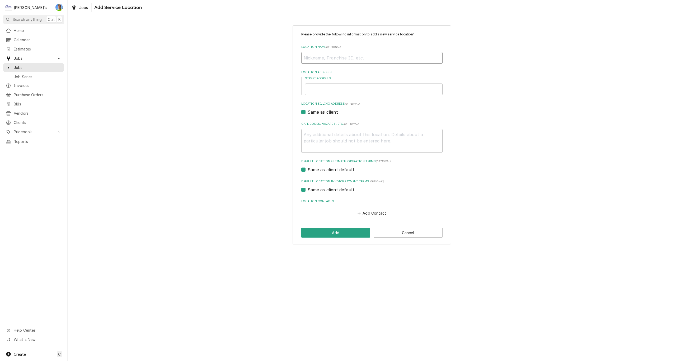
click at [330, 59] on input "Location Name ( optional )" at bounding box center [371, 58] width 141 height 12
type textarea "x"
type input "R"
type textarea "x"
type input "RI"
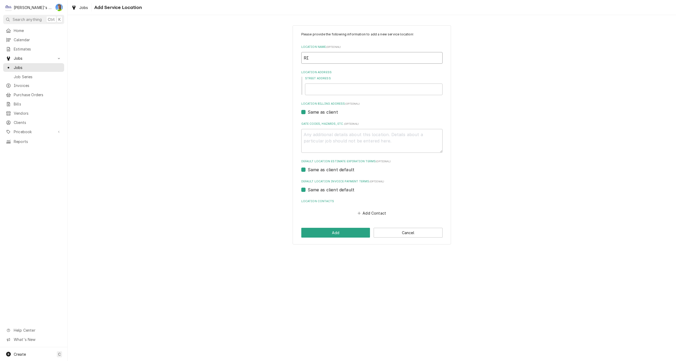
type textarea "x"
type input "RIV"
type textarea "x"
type input "RIVE"
type textarea "x"
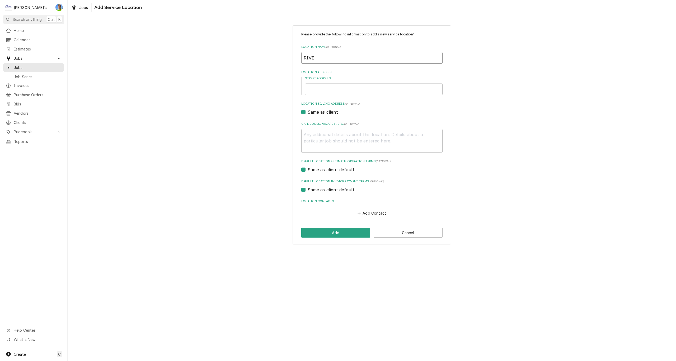
type input "RIVER"
type textarea "x"
type input "RIVERB"
type textarea "x"
type input "RIVERBE"
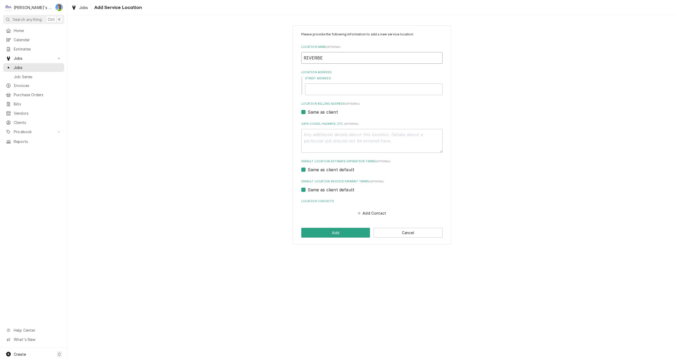
type textarea "x"
type input "RIVERBEN"
type textarea "x"
type input "RIVERBEND"
type textarea "x"
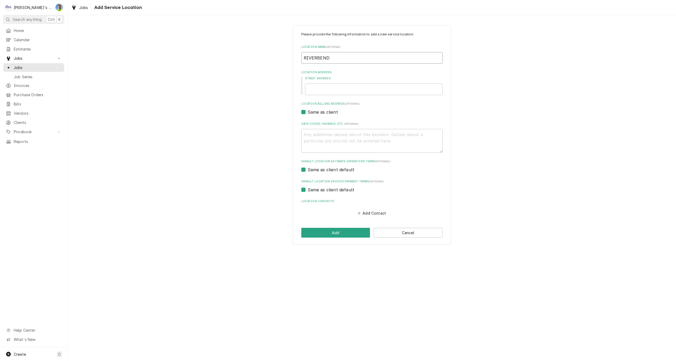
type input "RIVERBEND"
type textarea "x"
type input "RIVERBEND A"
type textarea "x"
type input "RIVERBEND AN"
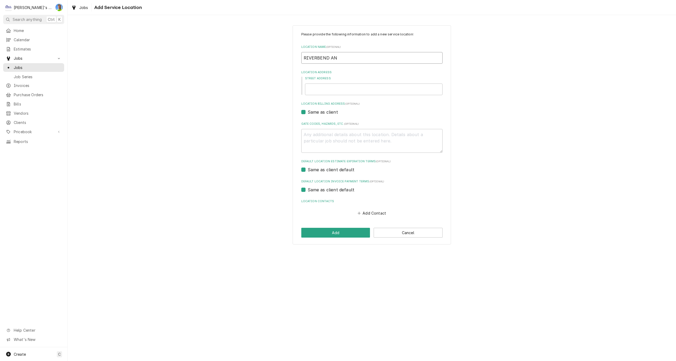
type textarea "x"
type input "RIVERBEND ANN"
type textarea "x"
type input "RIVERBEND ANNE"
type textarea "x"
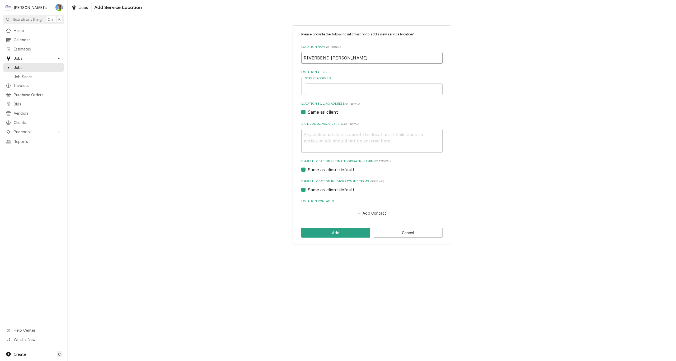
type input "RIVERBEND ANNEX"
type textarea "x"
type input "RIVERBEND ANNEX"
click at [337, 87] on input "Street Address" at bounding box center [374, 89] width 138 height 12
type textarea "x"
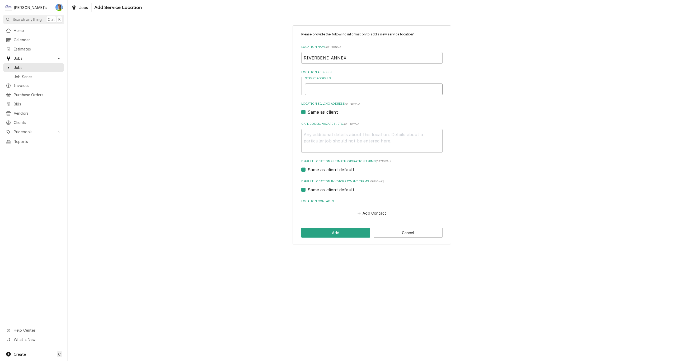
type input "1"
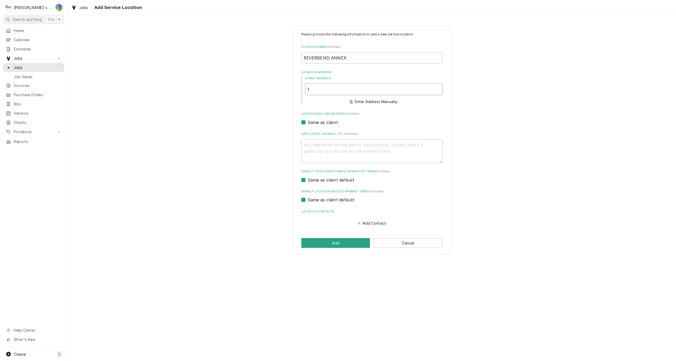
type textarea "x"
type input "12"
type textarea "x"
type input "123"
type textarea "x"
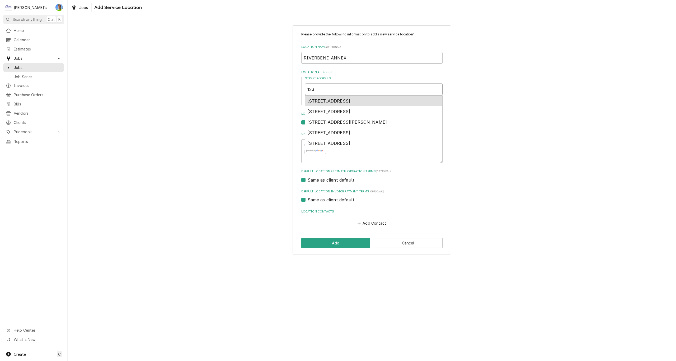
type input "123"
type textarea "x"
type input "123 I"
type textarea "x"
type input "123 International Way"
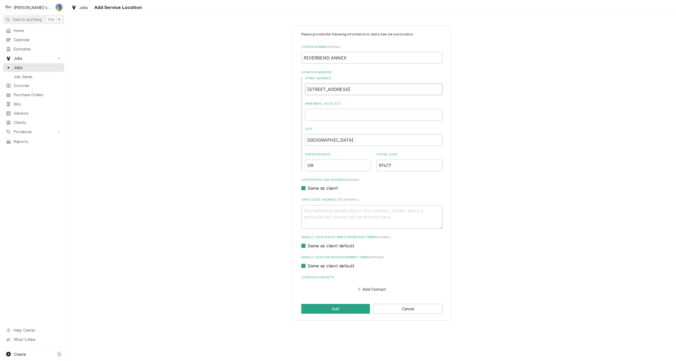
type textarea "x"
type input "123 International Way"
click at [366, 291] on button "Add Contact" at bounding box center [372, 288] width 30 height 7
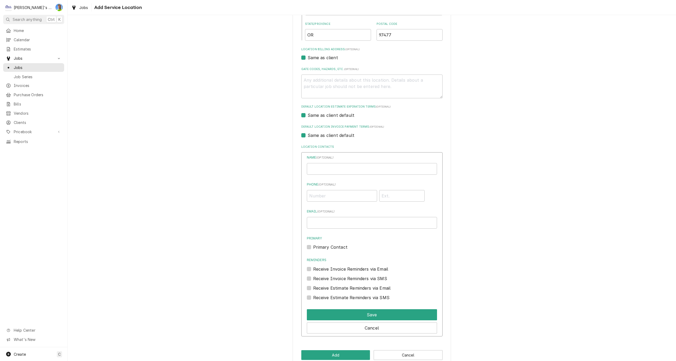
scroll to position [132, 0]
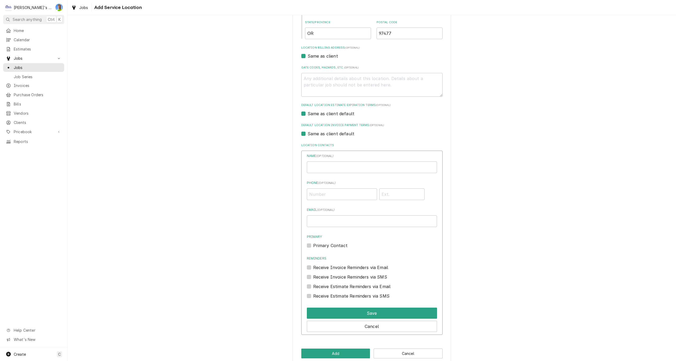
click at [477, 305] on div "Please provide the following information to add a new service location: Locatio…" at bounding box center [372, 129] width 609 height 481
click at [412, 328] on button "Cancel" at bounding box center [372, 326] width 130 height 11
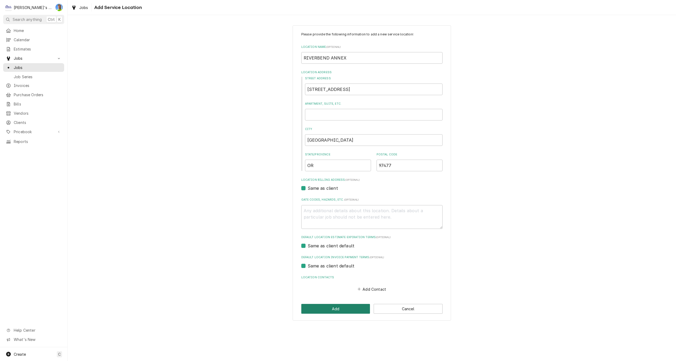
click at [342, 310] on button "Add" at bounding box center [335, 309] width 69 height 10
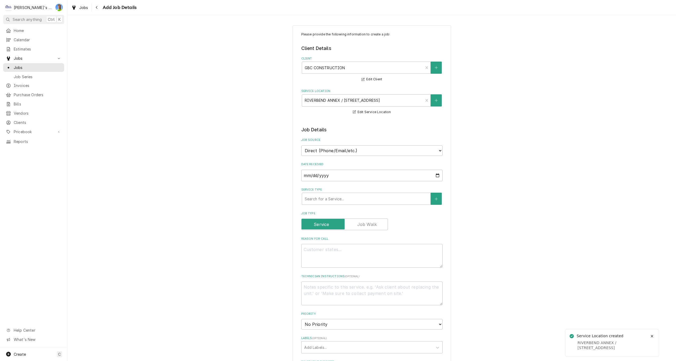
type textarea "x"
click at [368, 223] on label "Job Type" at bounding box center [344, 224] width 87 height 12
click at [368, 223] on input "Job Type" at bounding box center [345, 224] width 82 height 12
checkbox input "true"
click at [362, 197] on div "Service Type" at bounding box center [366, 199] width 123 height 10
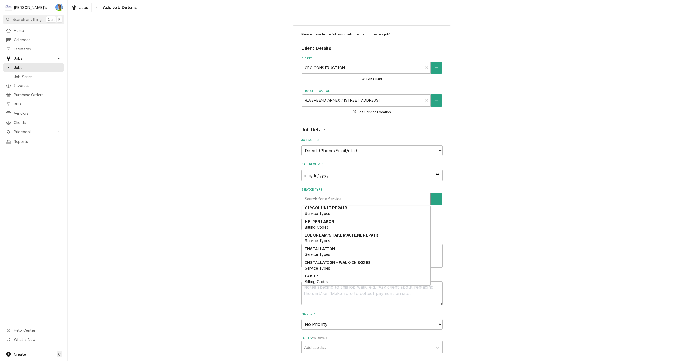
scroll to position [53, 0]
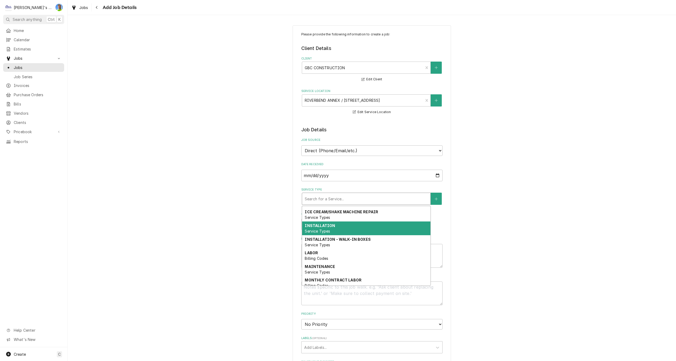
click at [386, 228] on div "INSTALLATION Service Types" at bounding box center [366, 228] width 128 height 14
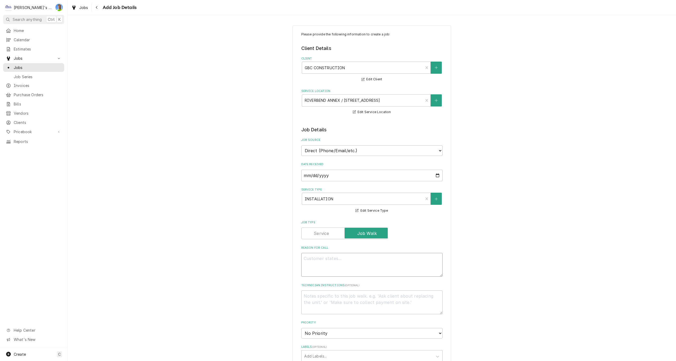
click at [381, 262] on textarea "Reason For Call" at bounding box center [371, 265] width 141 height 24
type textarea "x"
type textarea "T"
type textarea "x"
type textarea "TI"
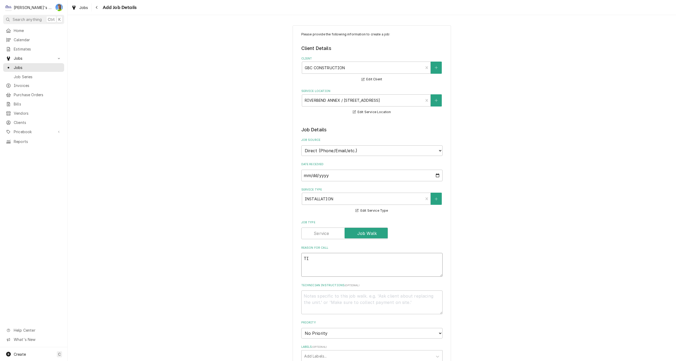
type textarea "x"
type textarea "TIM"
type textarea "x"
type textarea "TIM"
type textarea "x"
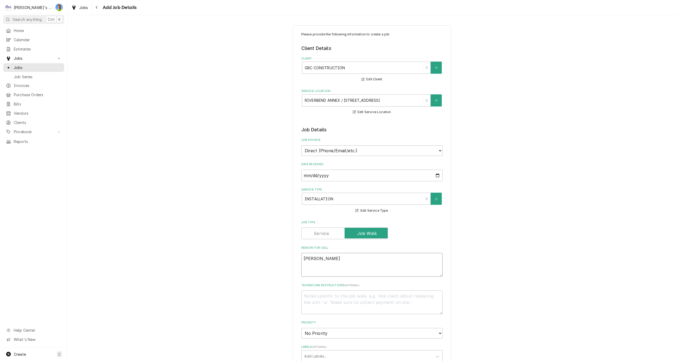
type textarea "TIM R"
type textarea "x"
type textarea "TIM RE"
type textarea "x"
type textarea "TIM REQ"
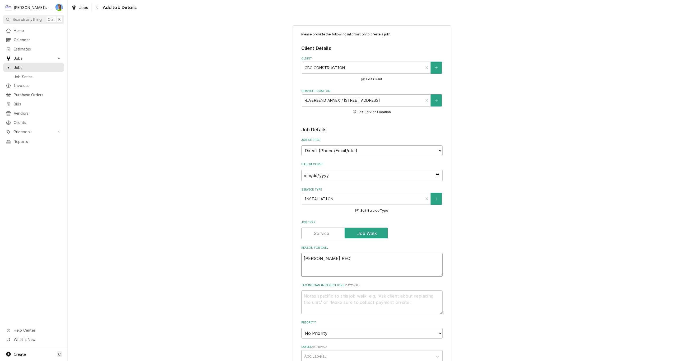
type textarea "x"
type textarea "TIM REQU"
type textarea "x"
type textarea "TIM REQUE"
type textarea "x"
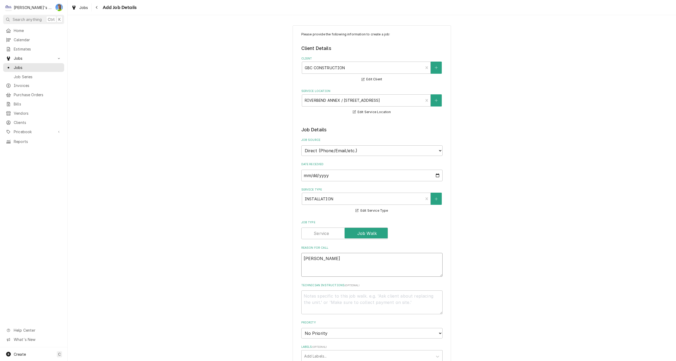
type textarea "TIM REQUES"
type textarea "x"
type textarea "TIM REQUEST"
type textarea "x"
type textarea "TIM REQUESTE"
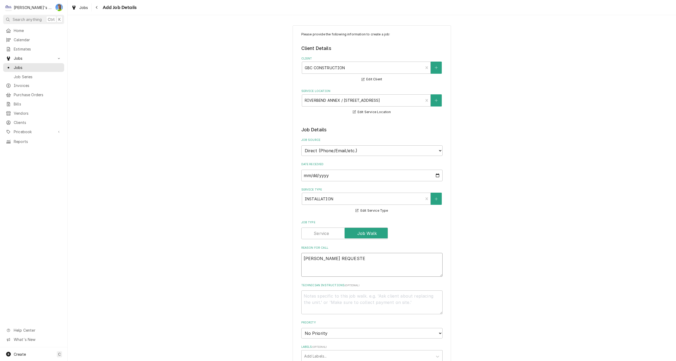
type textarea "x"
type textarea "TIM REQUESTED"
type textarea "x"
type textarea "TIM REQUESTED"
type textarea "x"
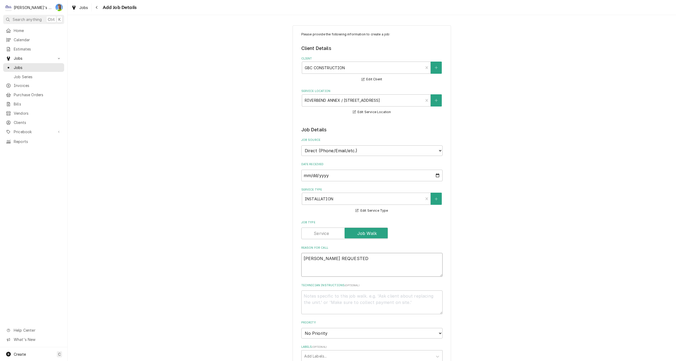
type textarea "TIM REQUESTED A"
type textarea "x"
type textarea "TIM REQUESTED A"
type textarea "x"
type textarea "TIM REQUESTED A Q"
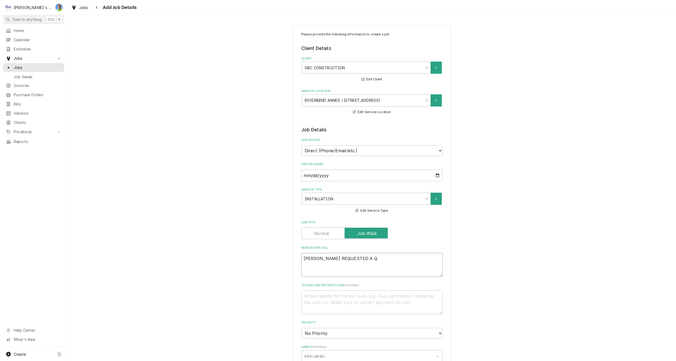
type textarea "x"
type textarea "TIM REQUESTED A QU"
type textarea "x"
type textarea "TIM REQUESTED A QUO"
type textarea "x"
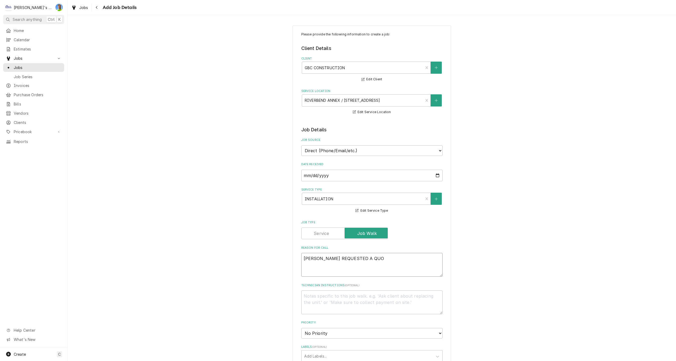
type textarea "TIM REQUESTED A QUOT"
type textarea "x"
type textarea "TIM REQUESTED A QUOTE"
type textarea "x"
type textarea "TIM REQUESTED A QUOTE"
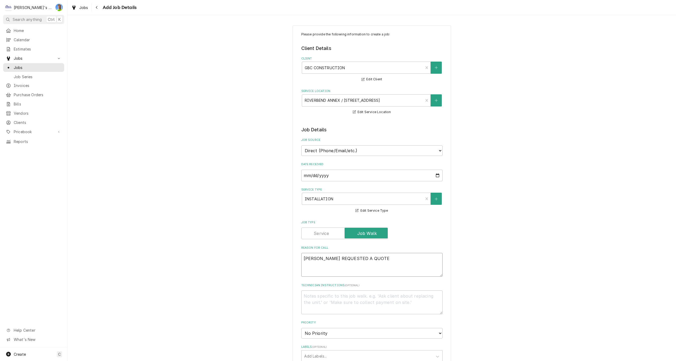
type textarea "x"
type textarea "TIM REQUESTED A QUOTE T"
type textarea "x"
type textarea "TIM REQUESTED A QUOTE TO"
type textarea "x"
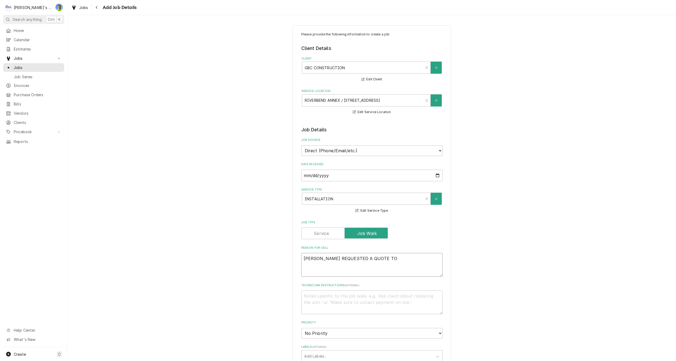
type textarea "TIM REQUESTED A QUOTE TO"
type textarea "x"
type textarea "TIM REQUESTED A QUOTE TO C"
type textarea "x"
type textarea "TIM REQUESTED A QUOTE TO CO"
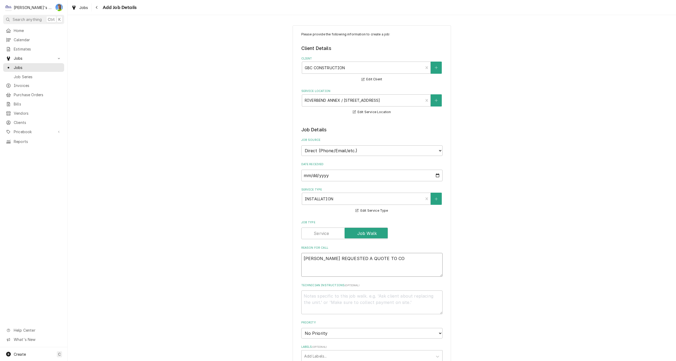
type textarea "x"
type textarea "TIM REQUESTED A QUOTE TO CON"
type textarea "x"
type textarea "TIM REQUESTED A QUOTE TO CONV"
type textarea "x"
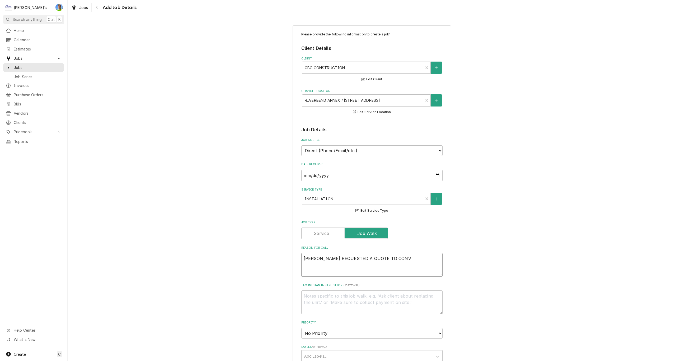
type textarea "TIM REQUESTED A QUOTE TO CONVE"
type textarea "x"
type textarea "TIM REQUESTED A QUOTE TO CONVER"
type textarea "x"
type textarea "TIM REQUESTED A QUOTE TO CONVERT"
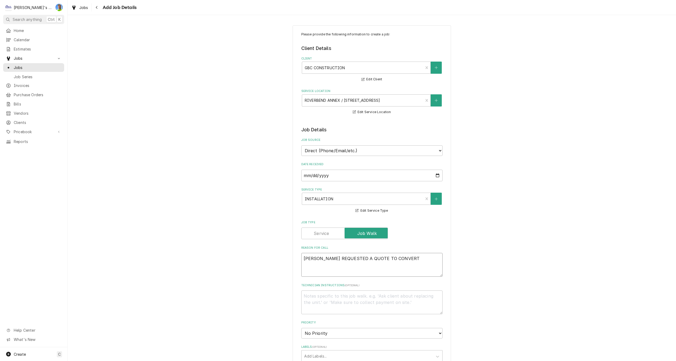
type textarea "x"
type textarea "TIM REQUESTED A QUOTE TO CONVERT"
type textarea "x"
type textarea "TIM REQUESTED A QUOTE TO CONVERT A"
type textarea "x"
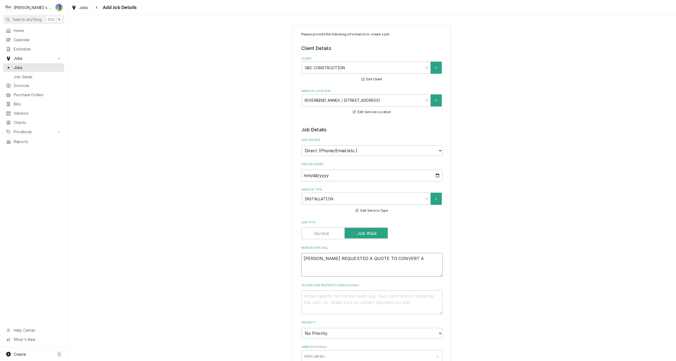
type textarea "TIM REQUESTED A QUOTE TO CONVERT AN"
type textarea "x"
type textarea "TIM REQUESTED A QUOTE TO CONVERT AN"
type textarea "x"
type textarea "TIM REQUESTED A QUOTE TO CONVERT AN E"
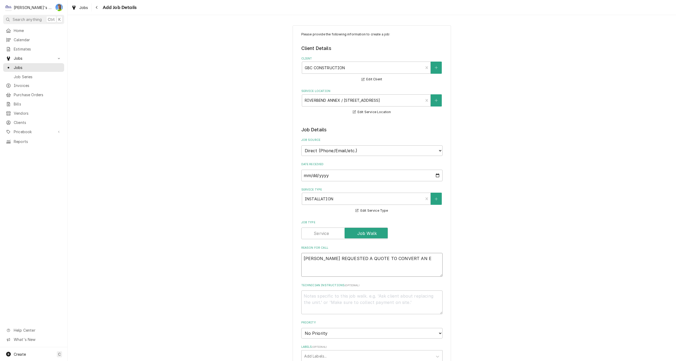
type textarea "x"
type textarea "TIM REQUESTED A QUOTE TO CONVERT AN EX"
type textarea "x"
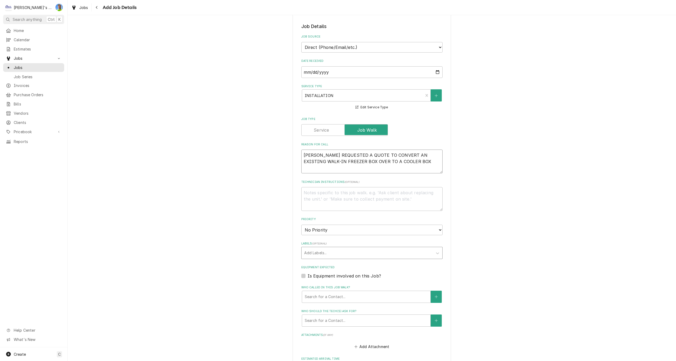
scroll to position [106, 0]
click at [384, 227] on select "No Priority Urgent High Medium Low" at bounding box center [371, 227] width 141 height 11
click at [301, 222] on select "No Priority Urgent High Medium Low" at bounding box center [371, 227] width 141 height 11
click at [308, 273] on label "Is Equipment involved on this Job?" at bounding box center [344, 273] width 73 height 6
click at [308, 273] on input "Equipment Expected" at bounding box center [378, 276] width 141 height 12
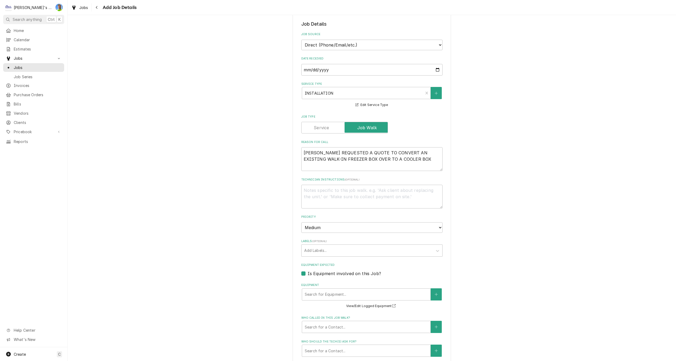
click at [308, 273] on label "Is Equipment involved on this Job?" at bounding box center [344, 273] width 73 height 6
click at [308, 273] on input "Equipment Expected" at bounding box center [378, 276] width 141 height 12
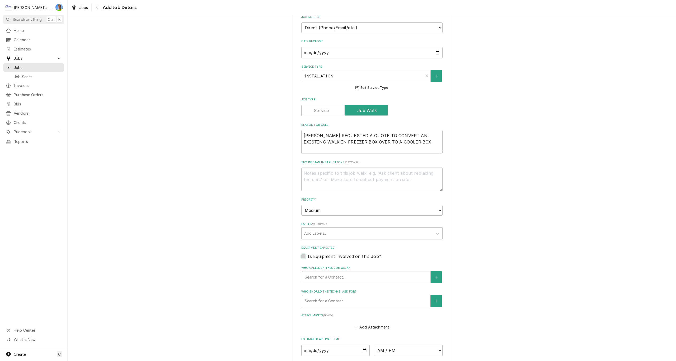
scroll to position [132, 0]
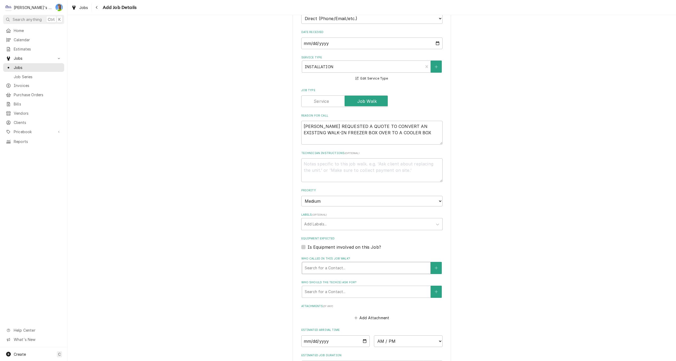
click at [330, 268] on div "Who called in this job walk?" at bounding box center [366, 268] width 123 height 10
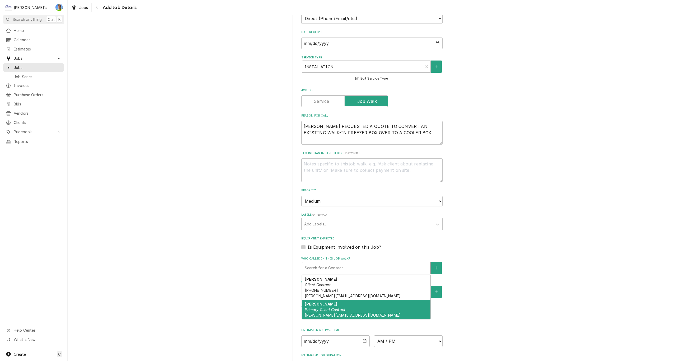
click at [333, 312] on div "TIM HOUSLEY Primary Client Contact TIM@GBCCONSTRUCT.COM" at bounding box center [366, 309] width 128 height 19
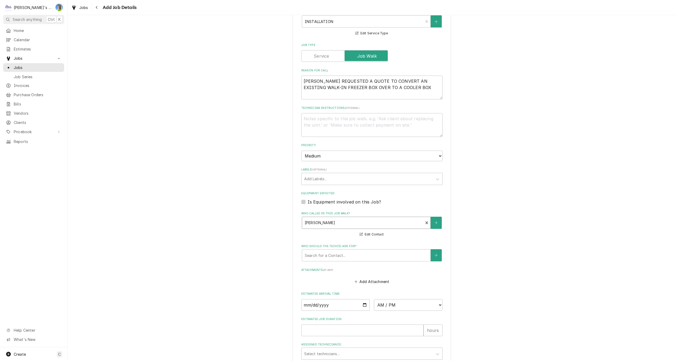
scroll to position [185, 0]
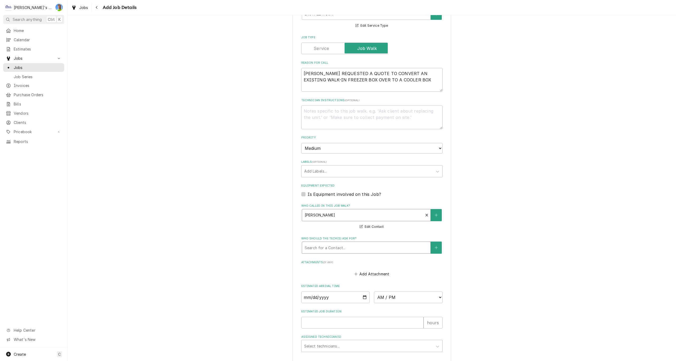
click at [321, 248] on div "Who should the tech(s) ask for?" at bounding box center [366, 248] width 123 height 10
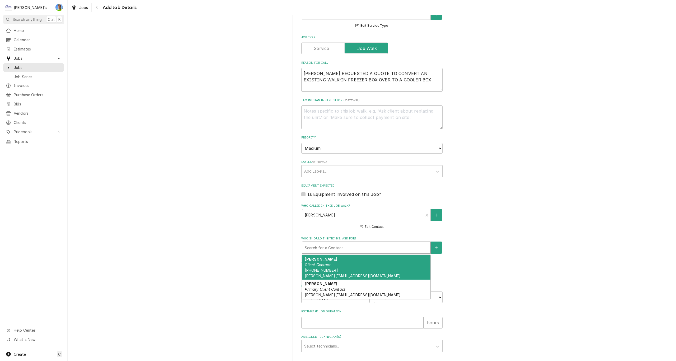
click at [318, 265] on em "Client Contact" at bounding box center [318, 264] width 26 height 4
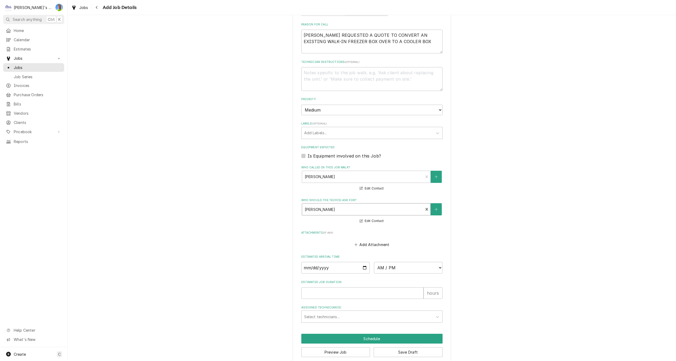
scroll to position [231, 0]
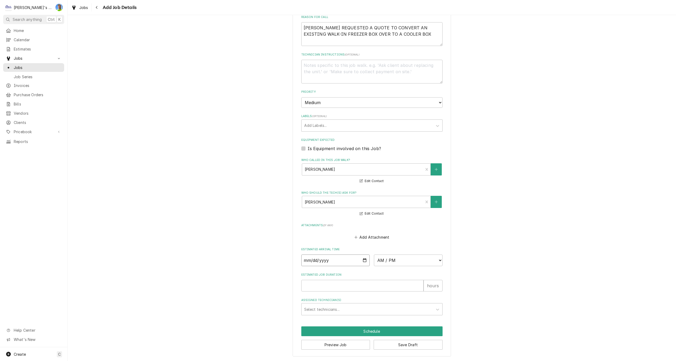
click at [363, 260] on input "Date" at bounding box center [335, 260] width 69 height 12
click at [433, 261] on select "AM / PM 6:00 AM 6:15 AM 6:30 AM 6:45 AM 7:00 AM 7:15 AM 7:30 AM 7:45 AM 8:00 AM…" at bounding box center [408, 260] width 69 height 12
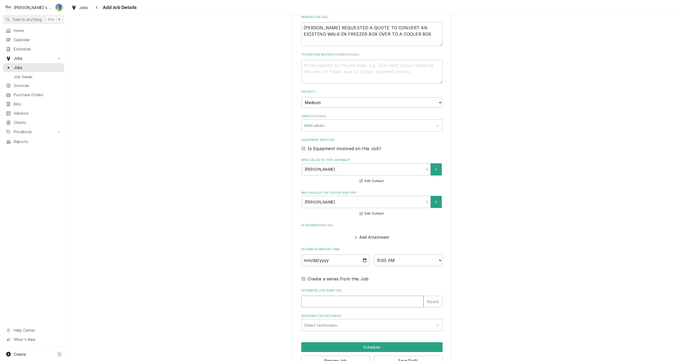
click at [335, 302] on input "Estimated Job Duration" at bounding box center [362, 302] width 122 height 12
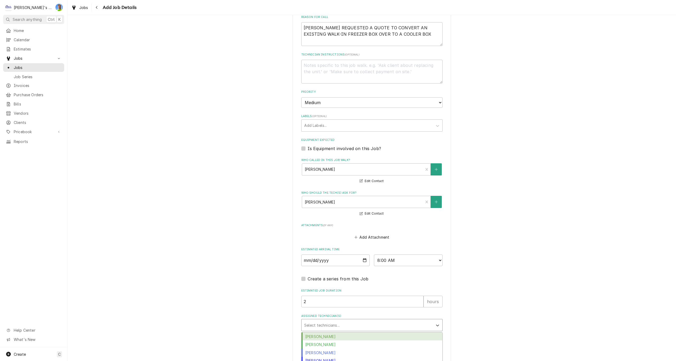
click at [338, 323] on div "Assigned Technician(s)" at bounding box center [367, 325] width 126 height 10
click at [330, 344] on div "Greg Austin" at bounding box center [372, 344] width 141 height 8
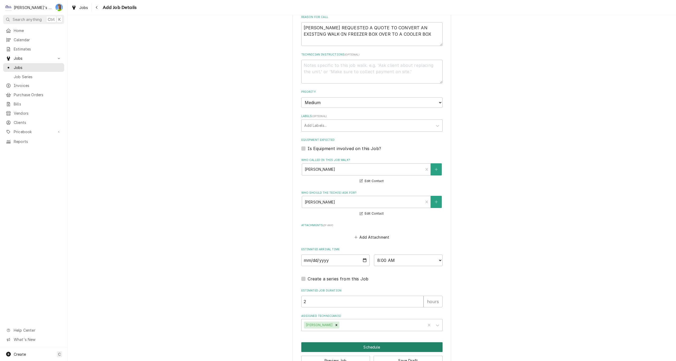
click at [350, 346] on button "Schedule" at bounding box center [371, 347] width 141 height 10
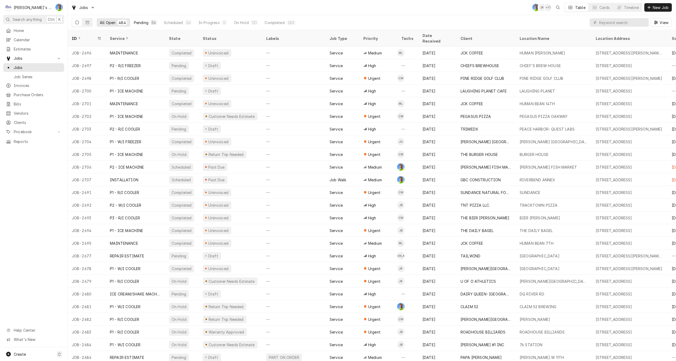
click at [141, 22] on div "Pending" at bounding box center [141, 23] width 15 height 6
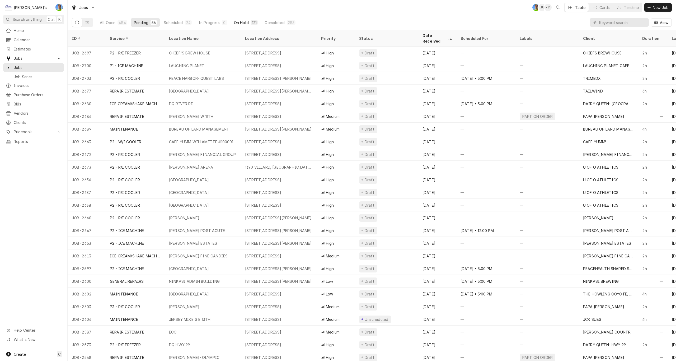
click at [240, 21] on div "On Hold" at bounding box center [241, 23] width 15 height 6
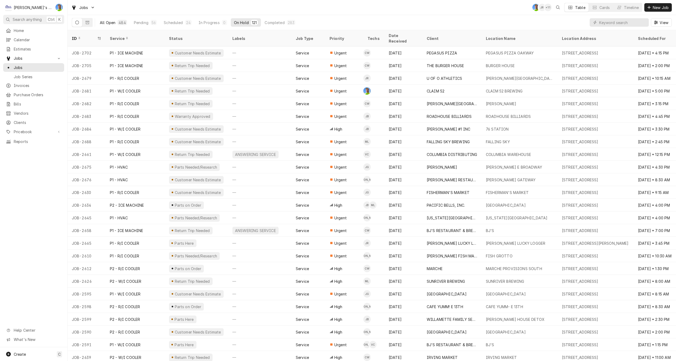
click at [108, 23] on div "All Open" at bounding box center [108, 23] width 16 height 6
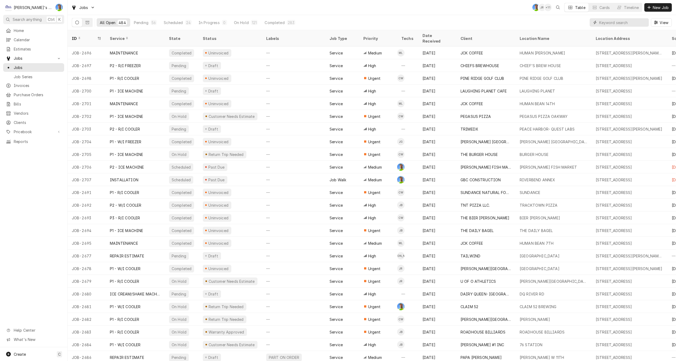
click at [632, 24] on input "Dynamic Content Wrapper" at bounding box center [622, 22] width 47 height 8
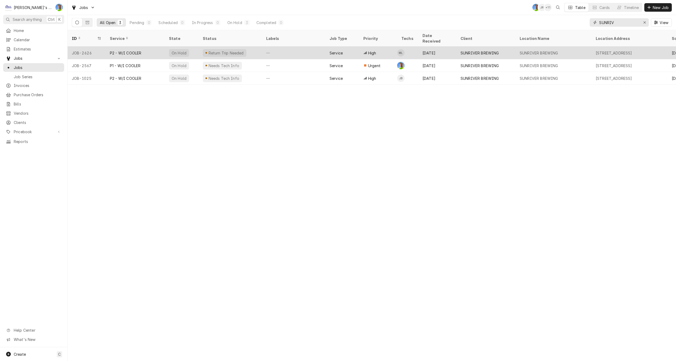
type input "SUNRIV"
click at [522, 50] on div "SUNRIVER BREWING" at bounding box center [539, 53] width 39 height 6
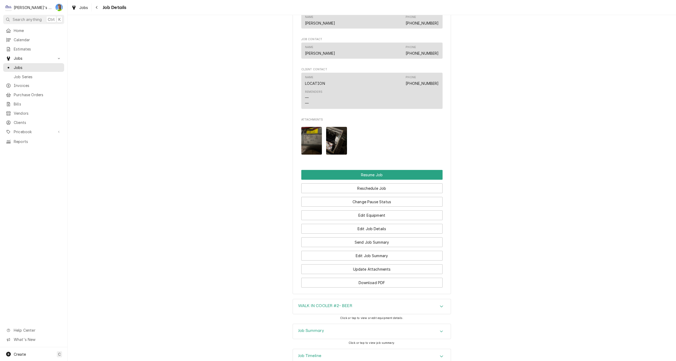
scroll to position [528, 0]
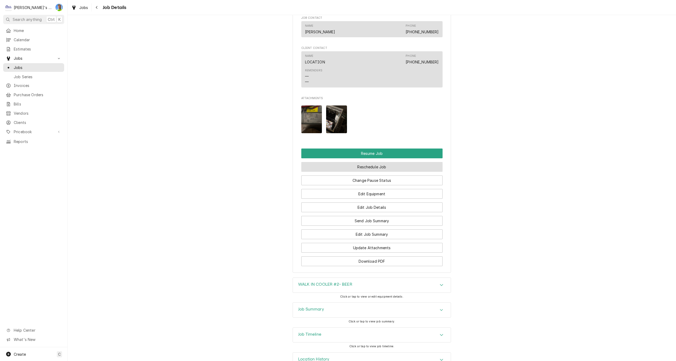
click at [407, 165] on button "Reschedule Job" at bounding box center [371, 167] width 141 height 10
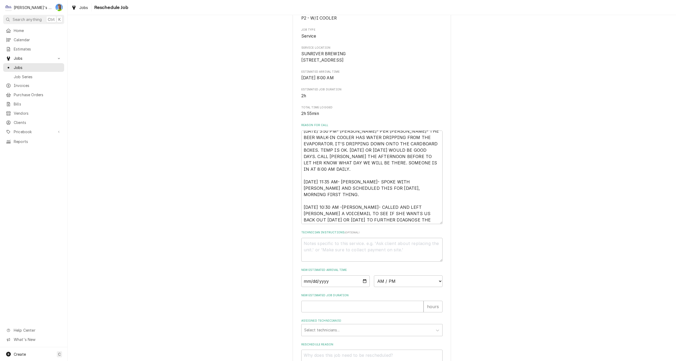
scroll to position [6, 0]
click at [432, 224] on textarea "8/8/2025 3:50 PM- SARAH- PER KATIE- THE BEER WALK-IN COOLER HAS WATER DRIPPING …" at bounding box center [371, 177] width 141 height 94
type textarea "x"
type textarea "8/8/2025 3:50 PM- SARAH- PER KATIE- THE BEER WALK-IN COOLER HAS WATER DRIPPING …"
type textarea "x"
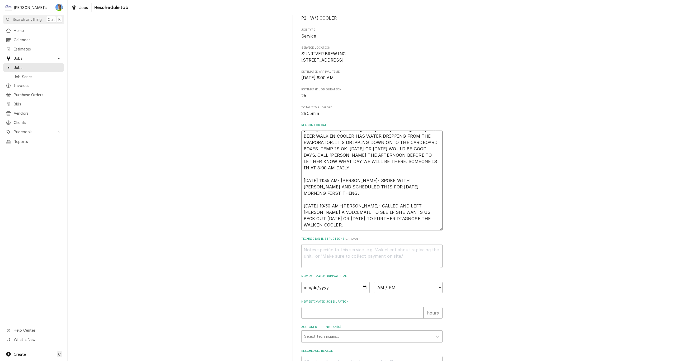
type textarea "8/8/2025 3:50 PM- SARAH- PER KATIE- THE BEER WALK-IN COOLER HAS WATER DRIPPING …"
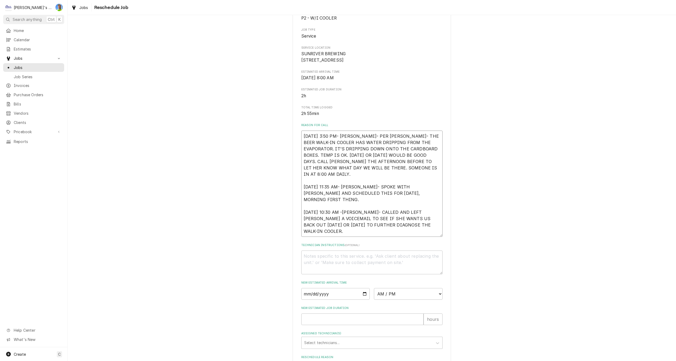
type textarea "x"
type textarea "8/8/2025 3:50 PM- SARAH- PER KATIE- THE BEER WALK-IN COOLER HAS WATER DRIPPING …"
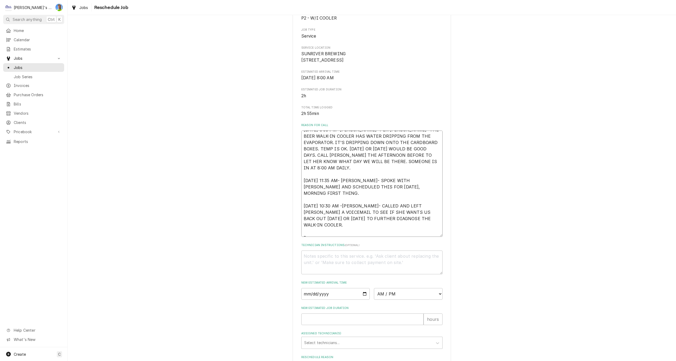
type textarea "x"
type textarea "8/8/2025 3:50 PM- SARAH- PER KATIE- THE BEER WALK-IN COOLER HAS WATER DRIPPING …"
type textarea "x"
type textarea "8/8/2025 3:50 PM- SARAH- PER KATIE- THE BEER WALK-IN COOLER HAS WATER DRIPPING …"
type textarea "x"
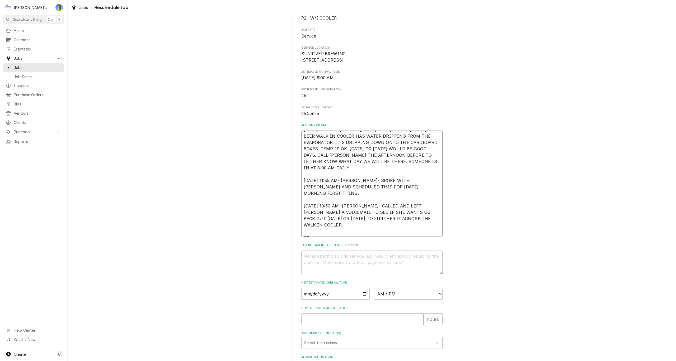
type textarea "8/8/2025 3:50 PM- SARAH- PER KATIE- THE BEER WALK-IN COOLER HAS WATER DRIPPING …"
type textarea "x"
type textarea "8/8/2025 3:50 PM- SARAH- PER KATIE- THE BEER WALK-IN COOLER HAS WATER DRIPPING …"
type textarea "x"
type textarea "8/8/2025 3:50 PM- SARAH- PER KATIE- THE BEER WALK-IN COOLER HAS WATER DRIPPING …"
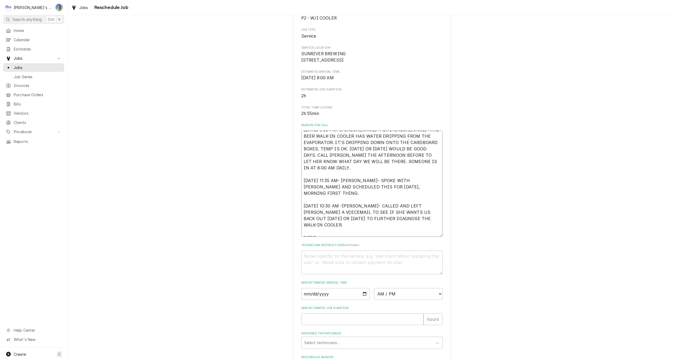
type textarea "x"
type textarea "8/8/2025 3:50 PM- SARAH- PER KATIE- THE BEER WALK-IN COOLER HAS WATER DRIPPING …"
type textarea "x"
type textarea "8/8/2025 3:50 PM- SARAH- PER KATIE- THE BEER WALK-IN COOLER HAS WATER DRIPPING …"
type textarea "x"
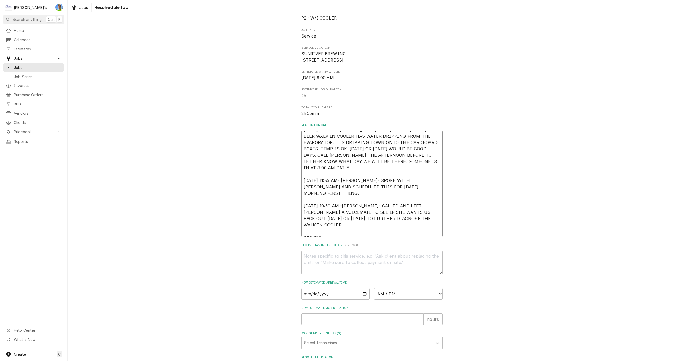
type textarea "8/8/2025 3:50 PM- SARAH- PER KATIE- THE BEER WALK-IN COOLER HAS WATER DRIPPING …"
type textarea "x"
type textarea "8/8/2025 3:50 PM- SARAH- PER KATIE- THE BEER WALK-IN COOLER HAS WATER DRIPPING …"
type textarea "x"
type textarea "8/8/2025 3:50 PM- SARAH- PER KATIE- THE BEER WALK-IN COOLER HAS WATER DRIPPING …"
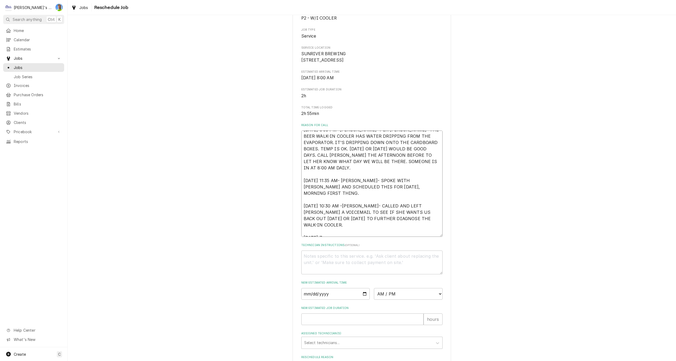
type textarea "x"
type textarea "8/8/2025 3:50 PM- SARAH- PER KATIE- THE BEER WALK-IN COOLER HAS WATER DRIPPING …"
type textarea "x"
type textarea "8/8/2025 3:50 PM- SARAH- PER KATIE- THE BEER WALK-IN COOLER HAS WATER DRIPPING …"
type textarea "x"
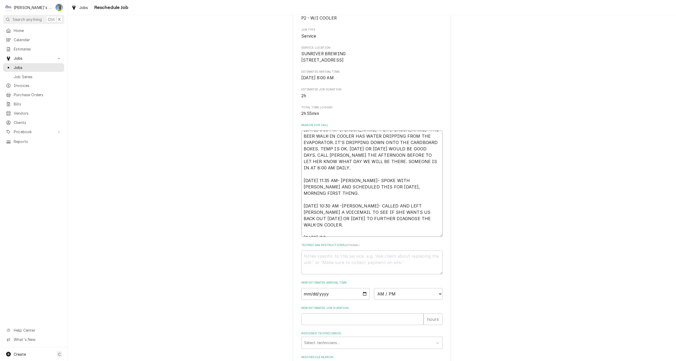
type textarea "8/8/2025 3:50 PM- SARAH- PER KATIE- THE BEER WALK-IN COOLER HAS WATER DRIPPING …"
type textarea "x"
type textarea "8/8/2025 3:50 PM- SARAH- PER KATIE- THE BEER WALK-IN COOLER HAS WATER DRIPPING …"
type textarea "x"
type textarea "8/8/2025 3:50 PM- SARAH- PER KATIE- THE BEER WALK-IN COOLER HAS WATER DRIPPING …"
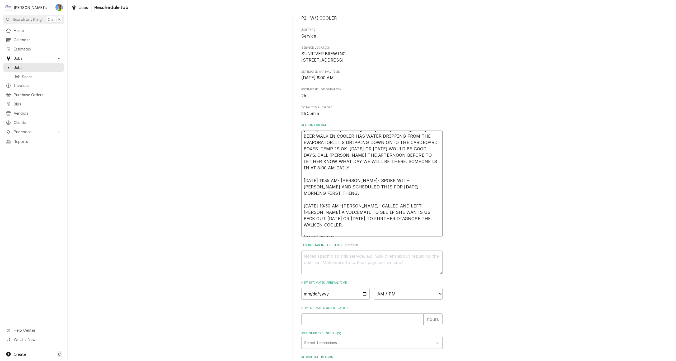
type textarea "x"
type textarea "8/8/2025 3:50 PM- SARAH- PER KATIE- THE BEER WALK-IN COOLER HAS WATER DRIPPING …"
type textarea "x"
type textarea "8/8/2025 3:50 PM- SARAH- PER KATIE- THE BEER WALK-IN COOLER HAS WATER DRIPPING …"
type textarea "x"
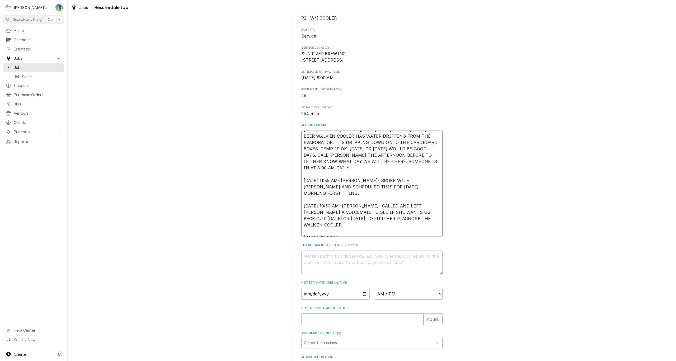
type textarea "8/8/2025 3:50 PM- SARAH- PER KATIE- THE BEER WALK-IN COOLER HAS WATER DRIPPING …"
type textarea "x"
type textarea "8/8/2025 3:50 PM- SARAH- PER KATIE- THE BEER WALK-IN COOLER HAS WATER DRIPPING …"
type textarea "x"
type textarea "8/8/2025 3:50 PM- SARAH- PER KATIE- THE BEER WALK-IN COOLER HAS WATER DRIPPING …"
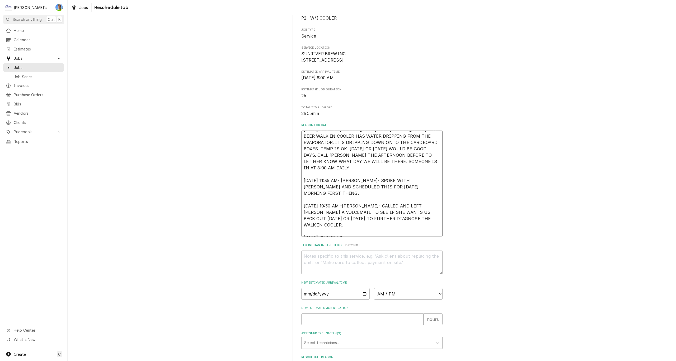
type textarea "x"
type textarea "8/8/2025 3:50 PM- SARAH- PER KATIE- THE BEER WALK-IN COOLER HAS WATER DRIPPING …"
type textarea "x"
type textarea "8/8/2025 3:50 PM- SARAH- PER KATIE- THE BEER WALK-IN COOLER HAS WATER DRIPPING …"
type textarea "x"
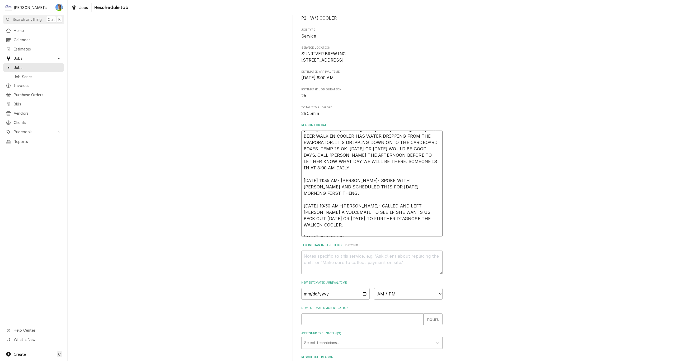
type textarea "8/8/2025 3:50 PM- SARAH- PER KATIE- THE BEER WALK-IN COOLER HAS WATER DRIPPING …"
type textarea "x"
type textarea "8/8/2025 3:50 PM- SARAH- PER KATIE- THE BEER WALK-IN COOLER HAS WATER DRIPPING …"
type textarea "x"
type textarea "8/8/2025 3:50 PM- SARAH- PER KATIE- THE BEER WALK-IN COOLER HAS WATER DRIPPING …"
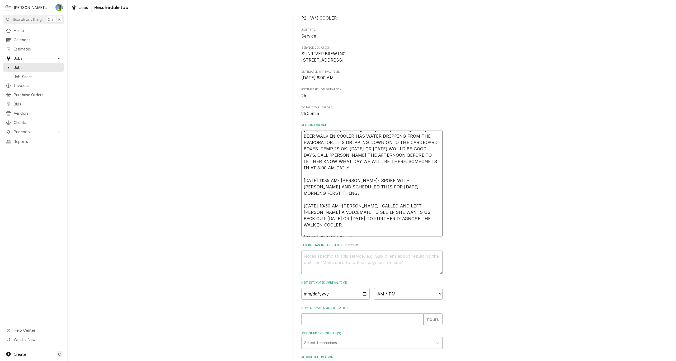
type textarea "x"
type textarea "8/8/2025 3:50 PM- SARAH- PER KATIE- THE BEER WALK-IN COOLER HAS WATER DRIPPING …"
type textarea "x"
type textarea "8/8/2025 3:50 PM- SARAH- PER KATIE- THE BEER WALK-IN COOLER HAS WATER DRIPPING …"
type textarea "x"
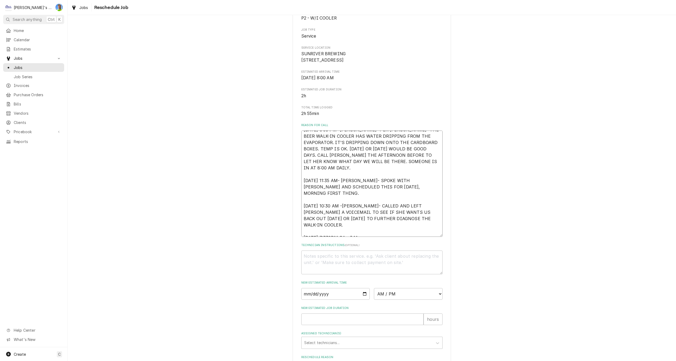
type textarea "8/8/2025 3:50 PM- SARAH- PER KATIE- THE BEER WALK-IN COOLER HAS WATER DRIPPING …"
type textarea "x"
type textarea "8/8/2025 3:50 PM- SARAH- PER KATIE- THE BEER WALK-IN COOLER HAS WATER DRIPPING …"
type textarea "x"
type textarea "8/8/2025 3:50 PM- SARAH- PER KATIE- THE BEER WALK-IN COOLER HAS WATER DRIPPING …"
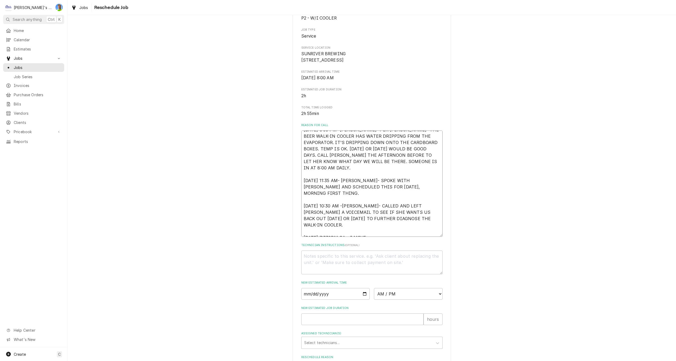
type textarea "x"
type textarea "8/8/2025 3:50 PM- SARAH- PER KATIE- THE BEER WALK-IN COOLER HAS WATER DRIPPING …"
type textarea "x"
type textarea "8/8/2025 3:50 PM- SARAH- PER KATIE- THE BEER WALK-IN COOLER HAS WATER DRIPPING …"
type textarea "x"
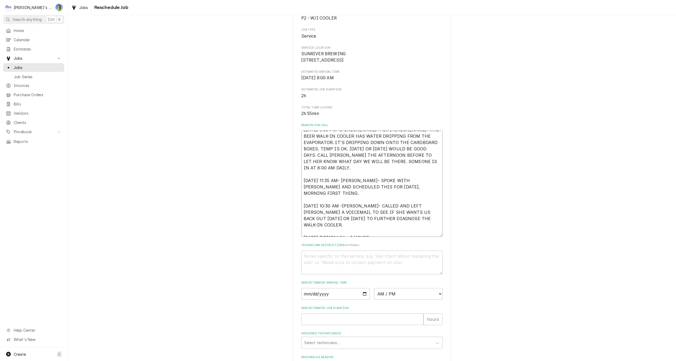
type textarea "8/8/2025 3:50 PM- SARAH- PER KATIE- THE BEER WALK-IN COOLER HAS WATER DRIPPING …"
type textarea "x"
type textarea "8/8/2025 3:50 PM- SARAH- PER KATIE- THE BEER WALK-IN COOLER HAS WATER DRIPPING …"
type textarea "x"
type textarea "8/8/2025 3:50 PM- SARAH- PER KATIE- THE BEER WALK-IN COOLER HAS WATER DRIPPING …"
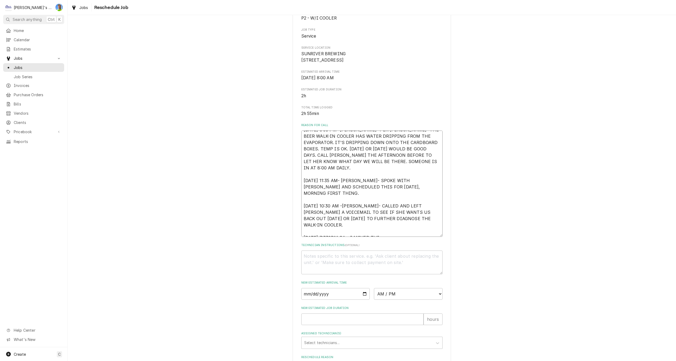
type textarea "x"
type textarea "8/8/2025 3:50 PM- SARAH- PER KATIE- THE BEER WALK-IN COOLER HAS WATER DRIPPING …"
type textarea "x"
type textarea "8/8/2025 3:50 PM- SARAH- PER KATIE- THE BEER WALK-IN COOLER HAS WATER DRIPPING …"
type textarea "x"
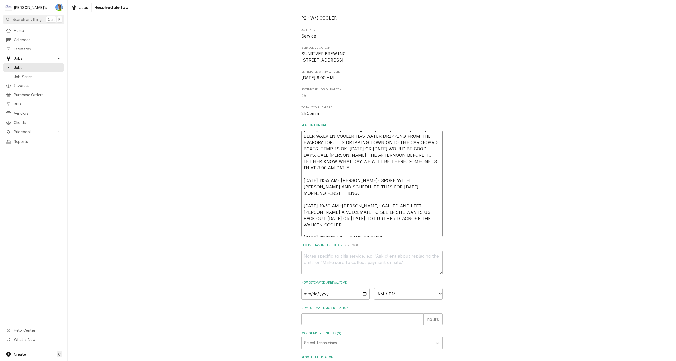
type textarea "8/8/2025 3:50 PM- SARAH- PER KATIE- THE BEER WALK-IN COOLER HAS WATER DRIPPING …"
type textarea "x"
type textarea "8/8/2025 3:50 PM- SARAH- PER KATIE- THE BEER WALK-IN COOLER HAS WATER DRIPPING …"
type textarea "x"
type textarea "8/8/2025 3:50 PM- SARAH- PER KATIE- THE BEER WALK-IN COOLER HAS WATER DRIPPING …"
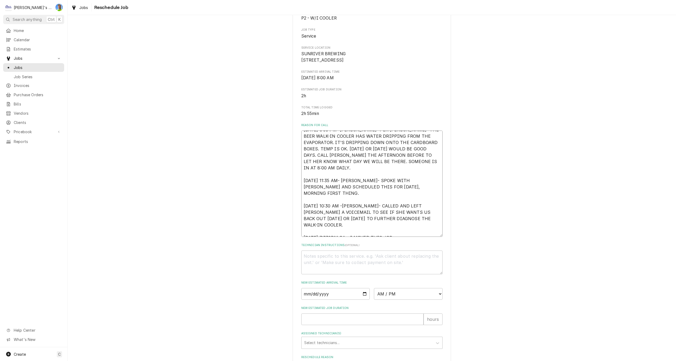
type textarea "x"
type textarea "8/8/2025 3:50 PM- SARAH- PER KATIE- THE BEER WALK-IN COOLER HAS WATER DRIPPING …"
type textarea "x"
type textarea "8/8/2025 3:50 PM- SARAH- PER KATIE- THE BEER WALK-IN COOLER HAS WATER DRIPPING …"
type textarea "x"
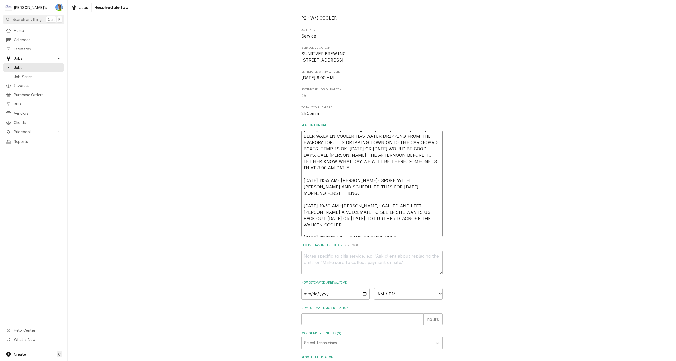
type textarea "8/8/2025 3:50 PM- SARAH- PER KATIE- THE BEER WALK-IN COOLER HAS WATER DRIPPING …"
type textarea "x"
type textarea "8/8/2025 3:50 PM- SARAH- PER KATIE- THE BEER WALK-IN COOLER HAS WATER DRIPPING …"
type textarea "x"
type textarea "8/8/2025 3:50 PM- SARAH- PER KATIE- THE BEER WALK-IN COOLER HAS WATER DRIPPING …"
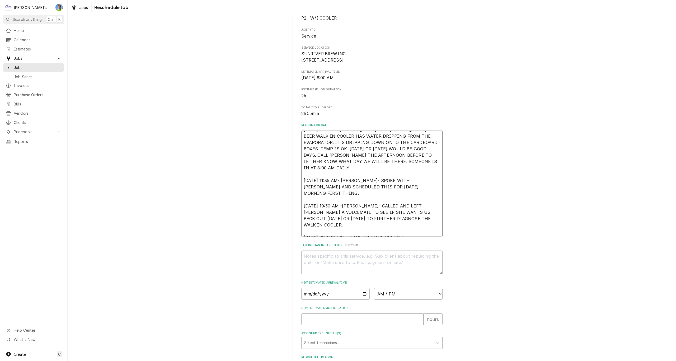
type textarea "x"
type textarea "8/8/2025 3:50 PM- SARAH- PER KATIE- THE BEER WALK-IN COOLER HAS WATER DRIPPING …"
type textarea "x"
type textarea "8/8/2025 3:50 PM- SARAH- PER KATIE- THE BEER WALK-IN COOLER HAS WATER DRIPPING …"
type textarea "x"
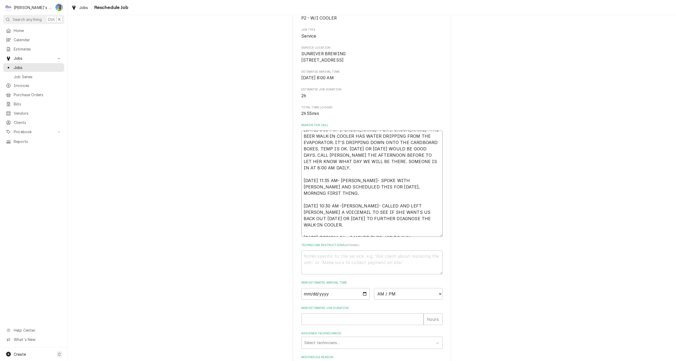
type textarea "8/8/2025 3:50 PM- SARAH- PER KATIE- THE BEER WALK-IN COOLER HAS WATER DRIPPING …"
type textarea "x"
type textarea "8/8/2025 3:50 PM- SARAH- PER KATIE- THE BEER WALK-IN COOLER HAS WATER DRIPPING …"
type textarea "x"
type textarea "8/8/2025 3:50 PM- SARAH- PER KATIE- THE BEER WALK-IN COOLER HAS WATER DRIPPING …"
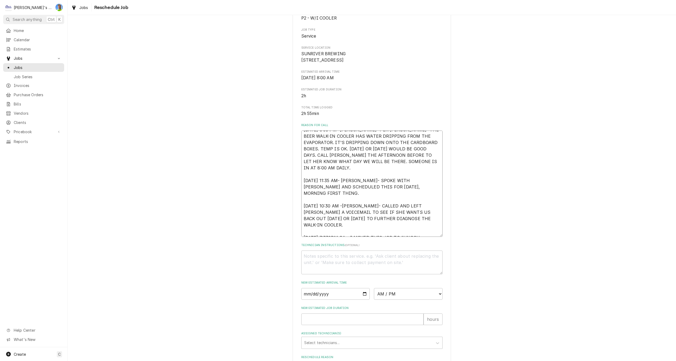
type textarea "x"
type textarea "8/8/2025 3:50 PM- SARAH- PER KATIE- THE BEER WALK-IN COOLER HAS WATER DRIPPING …"
type textarea "x"
type textarea "8/8/2025 3:50 PM- SARAH- PER KATIE- THE BEER WALK-IN COOLER HAS WATER DRIPPING …"
type textarea "x"
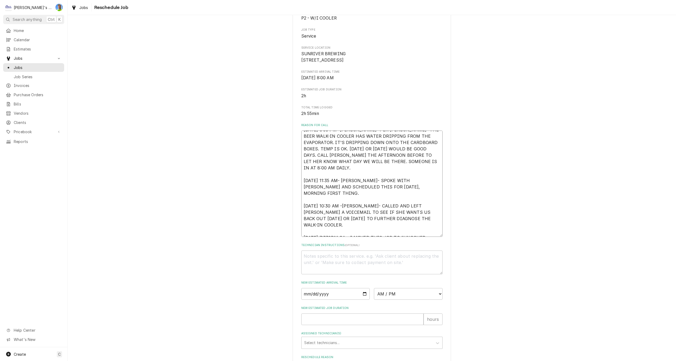
type textarea "8/8/2025 3:50 PM- SARAH- PER KATIE- THE BEER WALK-IN COOLER HAS WATER DRIPPING …"
type textarea "x"
type textarea "8/8/2025 3:50 PM- SARAH- PER KATIE- THE BEER WALK-IN COOLER HAS WATER DRIPPING …"
type textarea "x"
type textarea "8/8/2025 3:50 PM- SARAH- PER KATIE- THE BEER WALK-IN COOLER HAS WATER DRIPPING …"
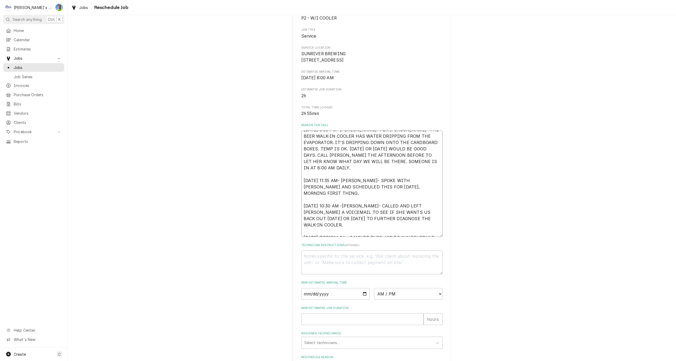
type textarea "x"
type textarea "8/8/2025 3:50 PM- SARAH- PER KATIE- THE BEER WALK-IN COOLER HAS WATER DRIPPING …"
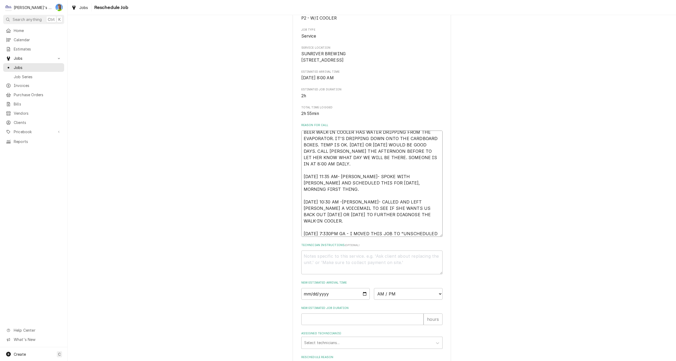
type textarea "x"
type textarea "8/8/2025 3:50 PM- SARAH- PER KATIE- THE BEER WALK-IN COOLER HAS WATER DRIPPING …"
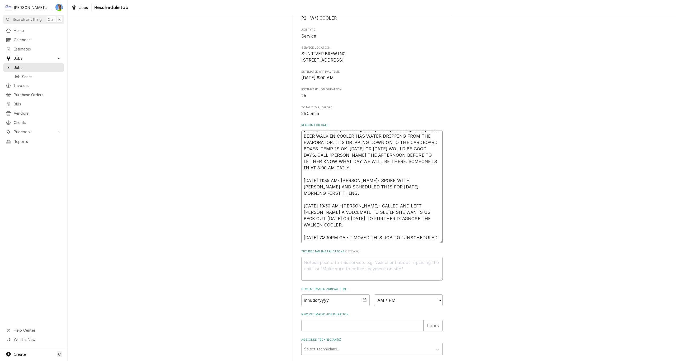
scroll to position [6, 0]
type textarea "x"
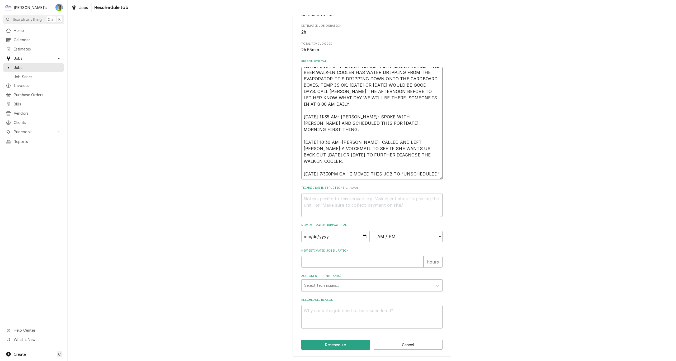
scroll to position [123, 0]
type textarea "8/8/2025 3:50 PM- SARAH- PER KATIE- THE BEER WALK-IN COOLER HAS WATER DRIPPING …"
click at [405, 344] on button "Cancel" at bounding box center [408, 345] width 69 height 10
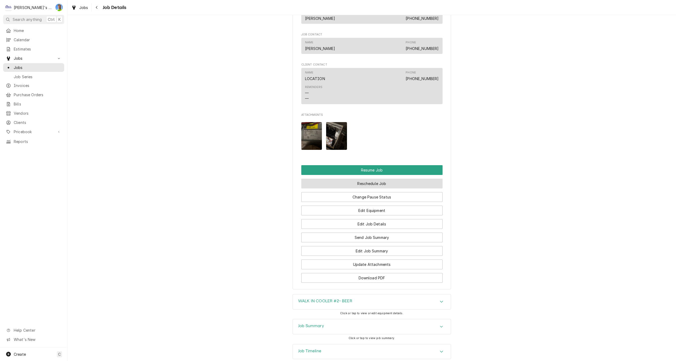
click at [398, 185] on button "Reschedule Job" at bounding box center [371, 184] width 141 height 10
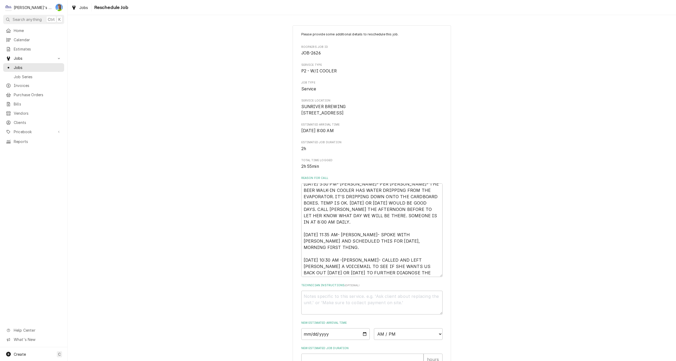
scroll to position [6, 0]
click at [377, 302] on textarea "Technician Instructions ( optional )" at bounding box center [371, 303] width 141 height 24
type textarea "x"
type textarea "8"
type textarea "x"
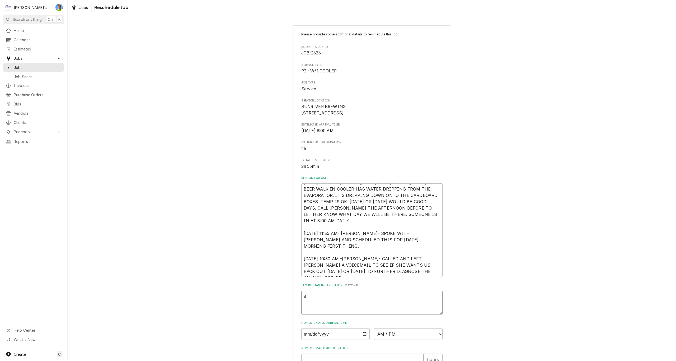
type textarea "8/"
type textarea "x"
type textarea "8/1"
type textarea "x"
type textarea "8/15"
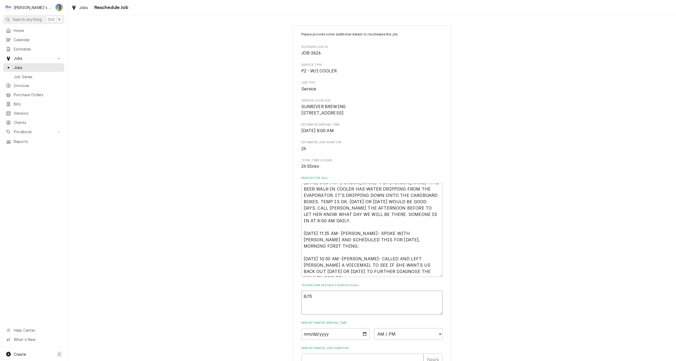
type textarea "x"
type textarea "8/15/"
type textarea "x"
type textarea "8/15/2"
type textarea "x"
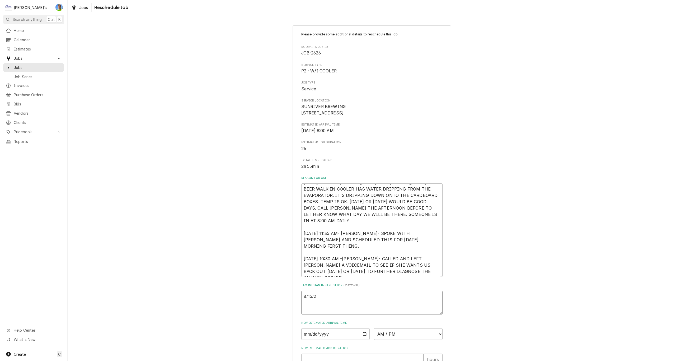
type textarea "8/15/20"
type textarea "x"
type textarea "8/15/202"
type textarea "x"
type textarea "8/15/2025"
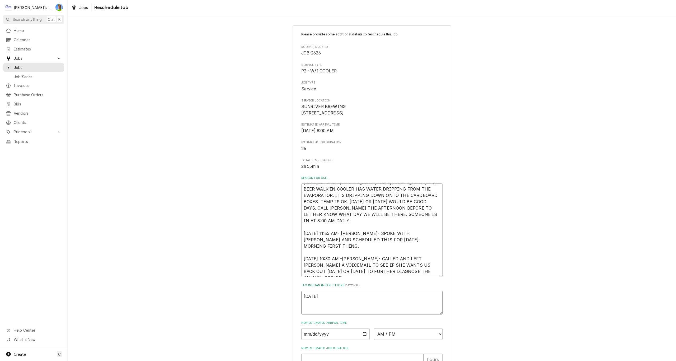
type textarea "x"
type textarea "8/15/2025"
type textarea "x"
type textarea "8/15/2025 7"
type textarea "x"
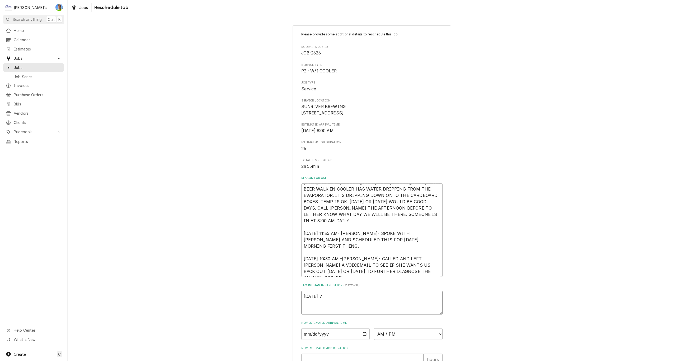
type textarea "8/15/2025 7:"
type textarea "x"
type textarea "8/15/2025 7:3"
type textarea "x"
type textarea "8/15/2025 7:30"
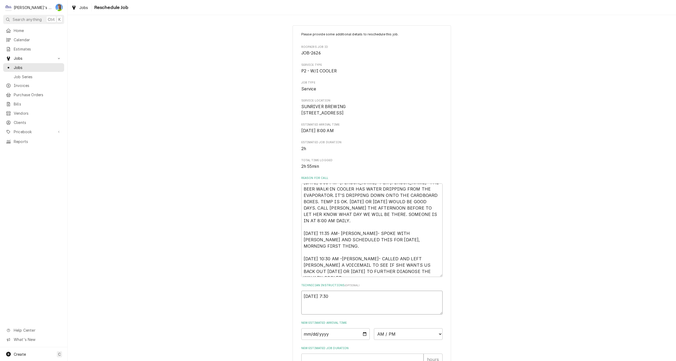
type textarea "x"
type textarea "8/15/2025 7:30P"
type textarea "x"
type textarea "8/15/2025 7:30PM"
type textarea "x"
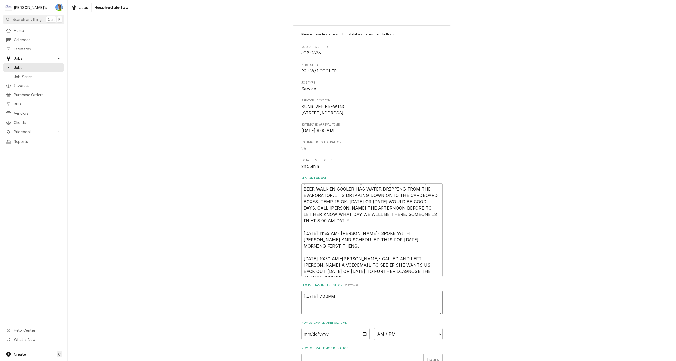
type textarea "8/15/2025 7:30PM"
type textarea "x"
type textarea "8/15/2025 7:30PM G"
type textarea "x"
type textarea "8/15/2025 7:30PM GA"
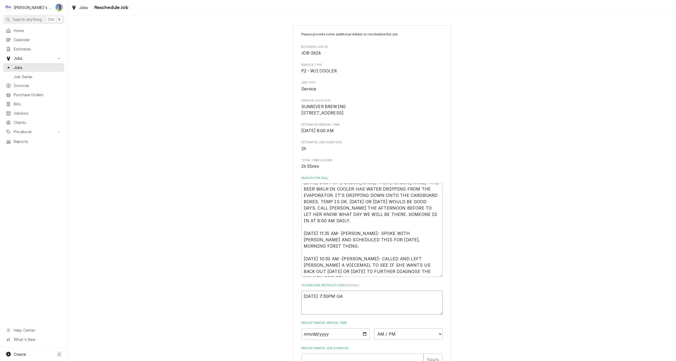
type textarea "x"
type textarea "8/15/2025 7:30PM GA"
type textarea "x"
type textarea "8/15/2025 7:30PM GA -"
type textarea "x"
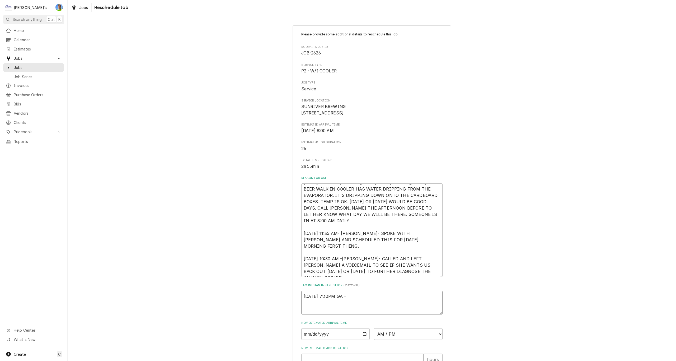
type textarea "8/15/2025 7:30PM GA -"
click at [361, 306] on textarea "8/15/2025 7:30PM GA -" at bounding box center [371, 303] width 141 height 24
type textarea "x"
type textarea "8/15/2025 7:30PM GA - I"
type textarea "x"
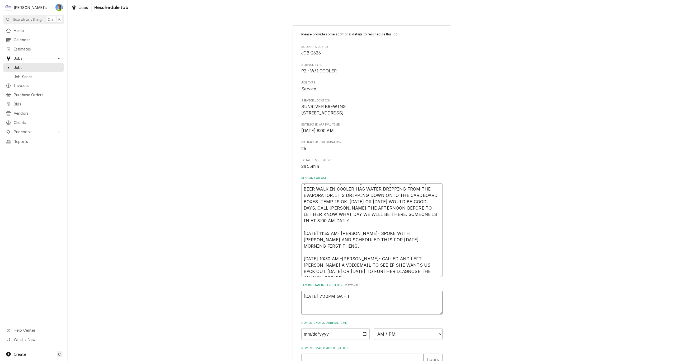
type textarea "8/15/2025 7:30PM GA - I"
type textarea "x"
type textarea "8/15/2025 7:30PM GA - I M"
type textarea "x"
type textarea "8/15/2025 7:30PM GA - I MO"
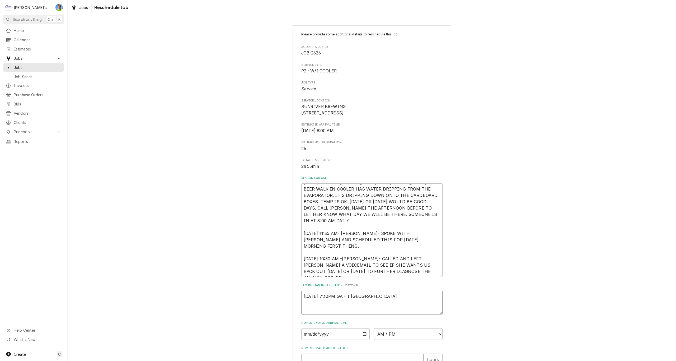
type textarea "x"
type textarea "8/15/2025 7:30PM GA - I MOV"
type textarea "x"
type textarea "8/15/2025 7:30PM GA - I MOVE"
type textarea "x"
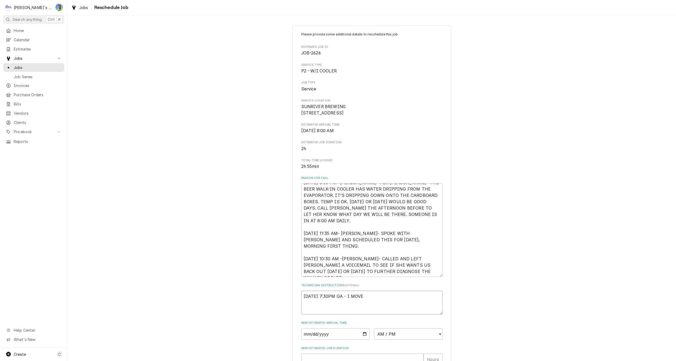
type textarea "8/15/2025 7:30PM GA - I MOVED"
type textarea "x"
type textarea "8/15/2025 7:30PM GA - I MOVED"
type textarea "x"
type textarea "8/15/2025 7:30PM GA - I MOVED T"
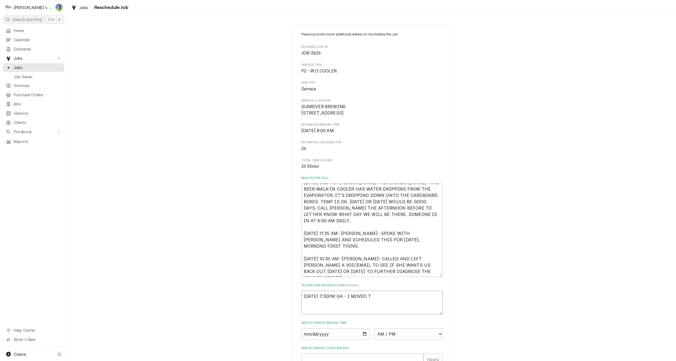
type textarea "x"
type textarea "8/15/2025 7:30PM GA - I MOVED TH"
type textarea "x"
type textarea "8/15/2025 7:30PM GA - I MOVED THI"
type textarea "x"
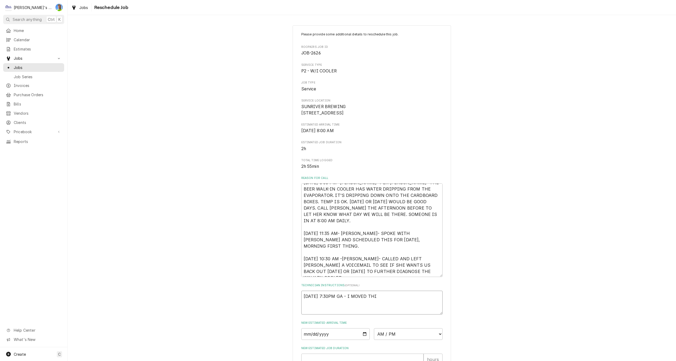
type textarea "8/15/2025 7:30PM GA - I MOVED THIS"
type textarea "x"
type textarea "8/15/2025 7:30PM GA - I MOVED THIS"
type textarea "x"
type textarea "8/15/2025 7:30PM GA - I MOVED THIS J"
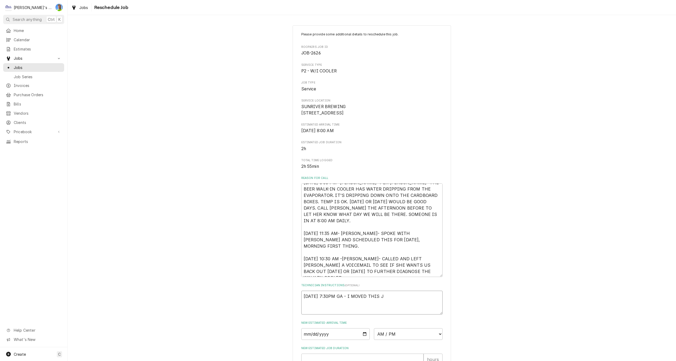
type textarea "x"
type textarea "8/15/2025 7:30PM GA - I MOVED THIS JO"
type textarea "x"
type textarea "8/15/2025 7:30PM GA - I MOVED THIS JOB"
type textarea "x"
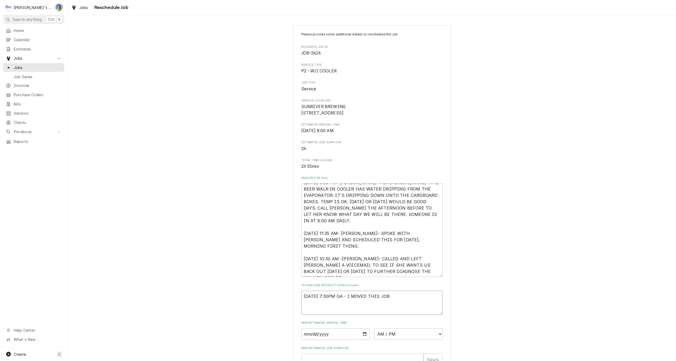
type textarea "8/15/2025 7:30PM GA - I MOVED THIS JOB"
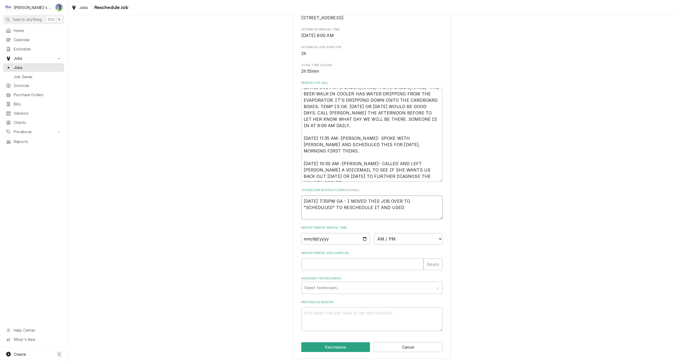
scroll to position [104, 0]
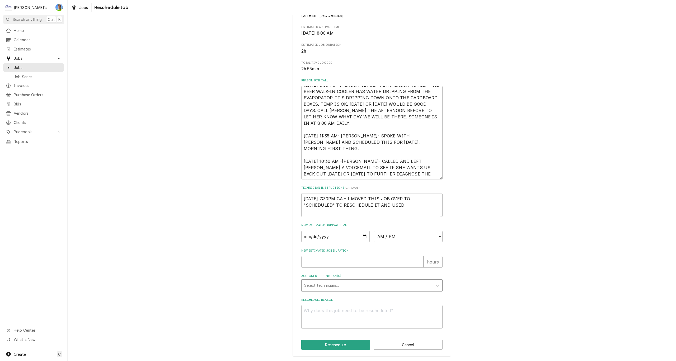
click at [367, 286] on div "Assigned Technician(s)" at bounding box center [367, 286] width 126 height 10
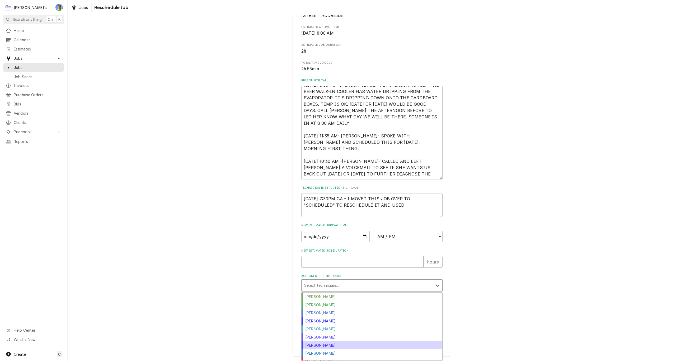
scroll to position [13, 0]
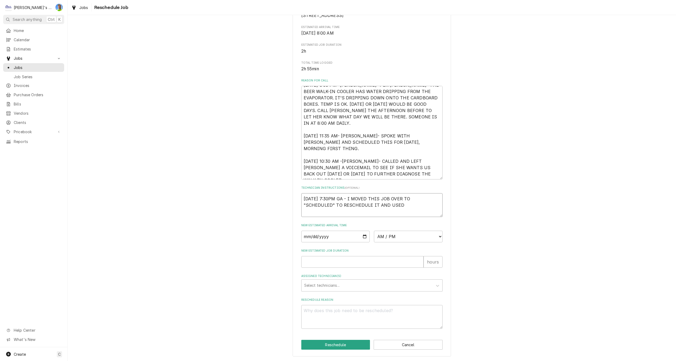
click at [402, 208] on textarea "8/15/2025 7:30PM GA - I MOVED THIS JOB OVER TO "SCHEDULED" TO RESCHEDULE IT AND…" at bounding box center [371, 205] width 141 height 24
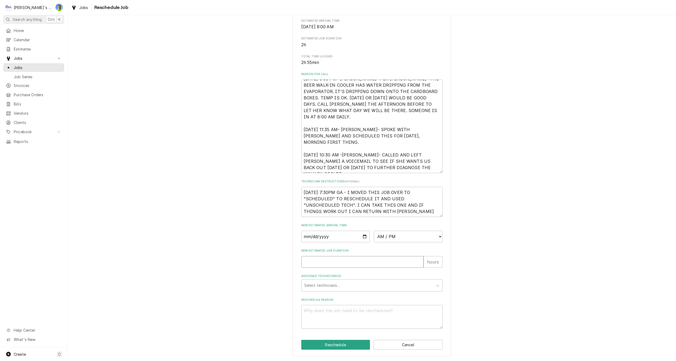
click at [382, 268] on input "New Estimated Job Duration" at bounding box center [362, 262] width 122 height 12
click at [363, 242] on input "Date" at bounding box center [335, 237] width 69 height 12
click at [437, 241] on select "AM / PM 6:00 AM 6:15 AM 6:30 AM 6:45 AM 7:00 AM 7:15 AM 7:30 AM 7:45 AM 8:00 AM…" at bounding box center [408, 237] width 69 height 12
click at [374, 237] on select "AM / PM 6:00 AM 6:15 AM 6:30 AM 6:45 AM 7:00 AM 7:15 AM 7:30 AM 7:45 AM 8:00 AM…" at bounding box center [408, 237] width 69 height 12
click at [324, 290] on div "Assigned Technician(s)" at bounding box center [367, 286] width 126 height 10
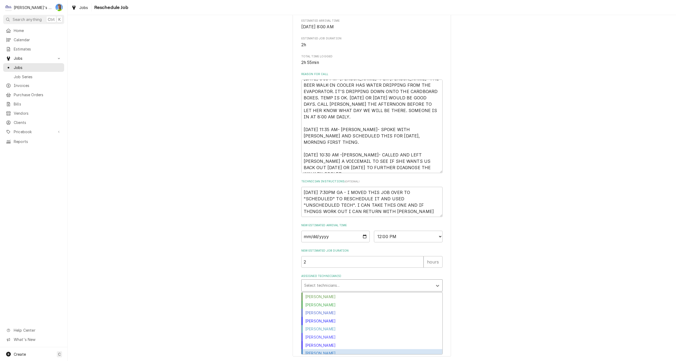
scroll to position [19, 0]
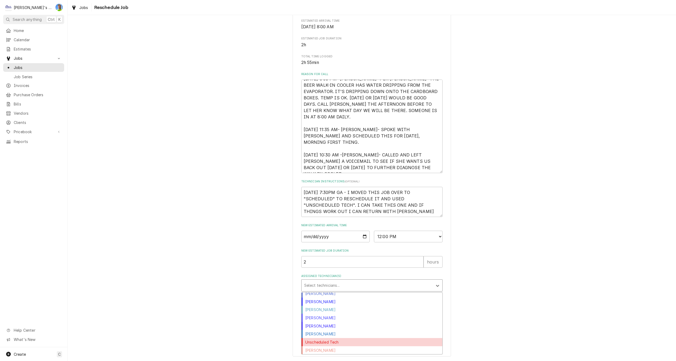
click at [333, 346] on div "Unscheduled Tech" at bounding box center [372, 342] width 141 height 8
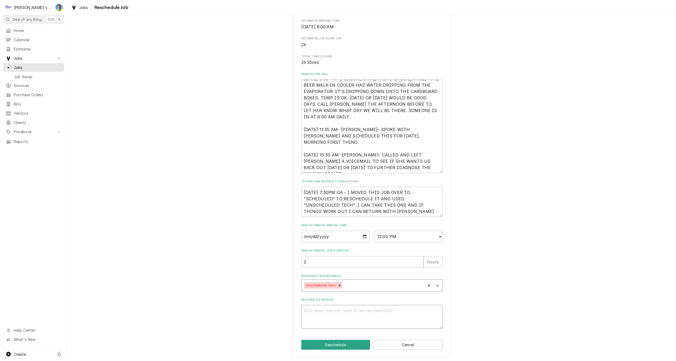
click at [349, 314] on textarea "Reschedule Reason" at bounding box center [371, 317] width 141 height 24
click at [346, 346] on button "Reschedule" at bounding box center [335, 345] width 69 height 10
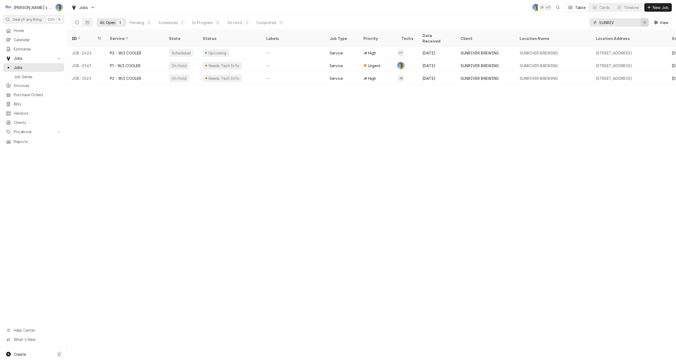
click at [643, 23] on div "Erase input" at bounding box center [644, 22] width 5 height 5
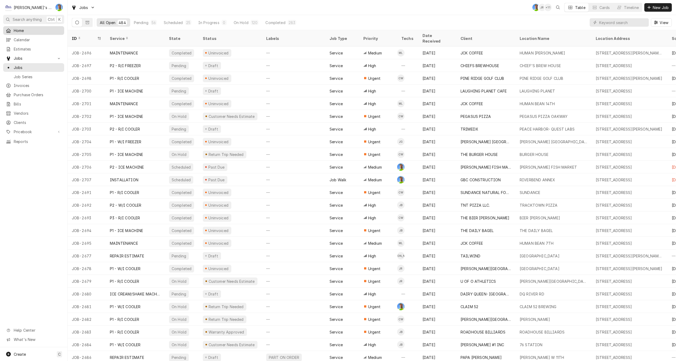
click at [21, 30] on span "Home" at bounding box center [38, 31] width 48 height 6
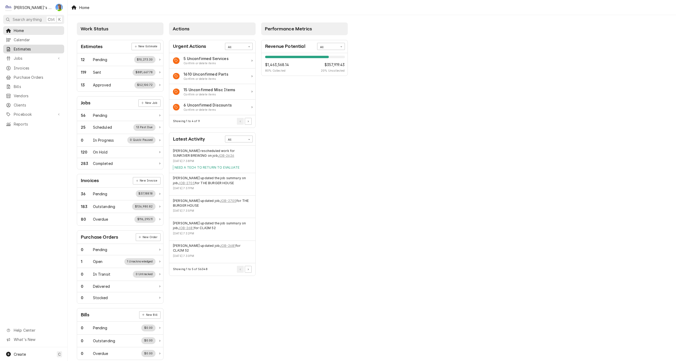
click at [27, 46] on span "Estimates" at bounding box center [38, 49] width 48 height 6
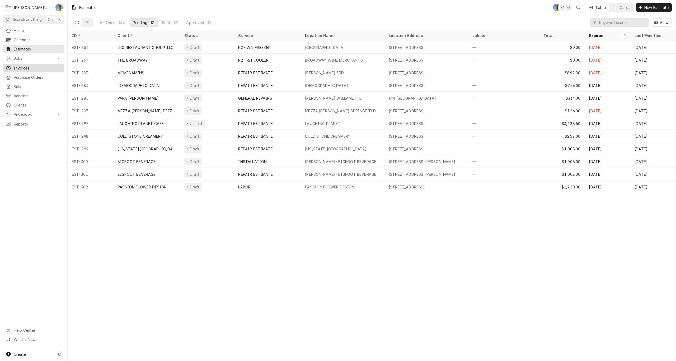
click at [39, 68] on span "Invoices" at bounding box center [38, 68] width 48 height 6
